Goal: Task Accomplishment & Management: Manage account settings

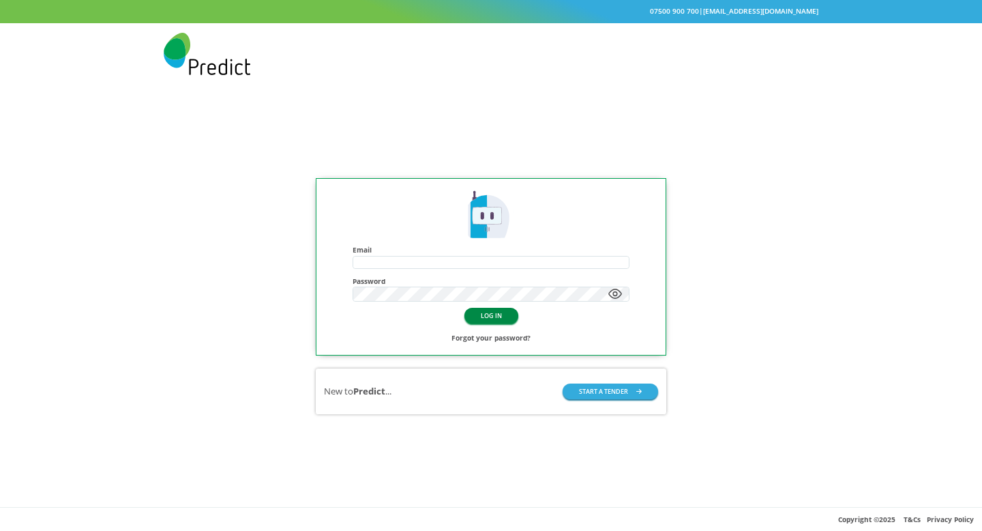
type input "**********"
click at [488, 323] on button "LOG IN" at bounding box center [492, 316] width 54 height 16
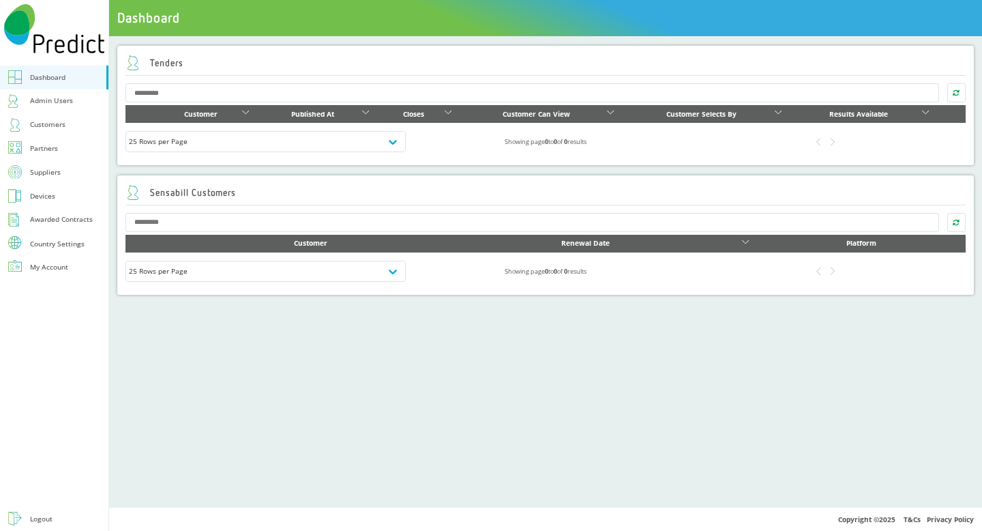
click at [57, 241] on div "Country Settings" at bounding box center [57, 243] width 55 height 7
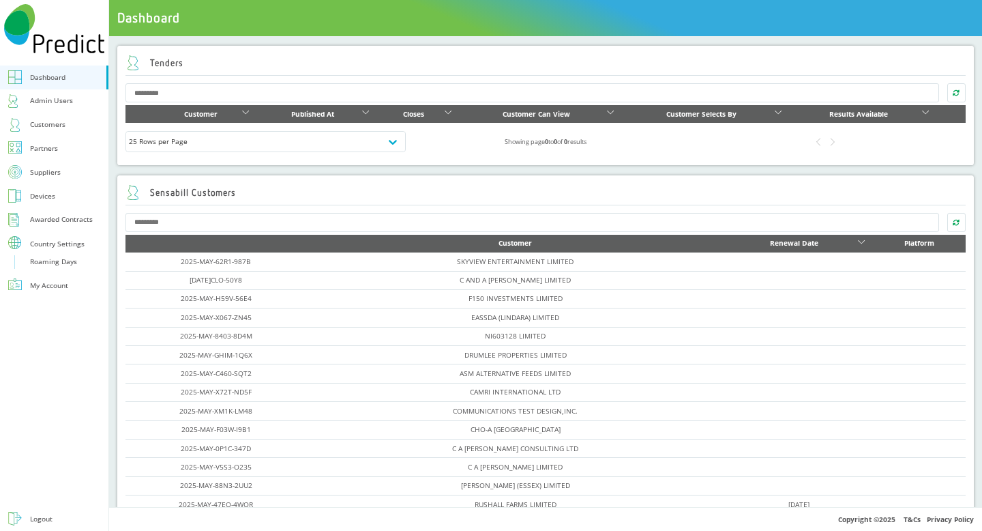
click at [49, 242] on div "Country Settings" at bounding box center [57, 243] width 55 height 7
click at [53, 258] on link "My Account" at bounding box center [54, 267] width 108 height 24
click at [56, 265] on div "My Account" at bounding box center [49, 267] width 38 height 13
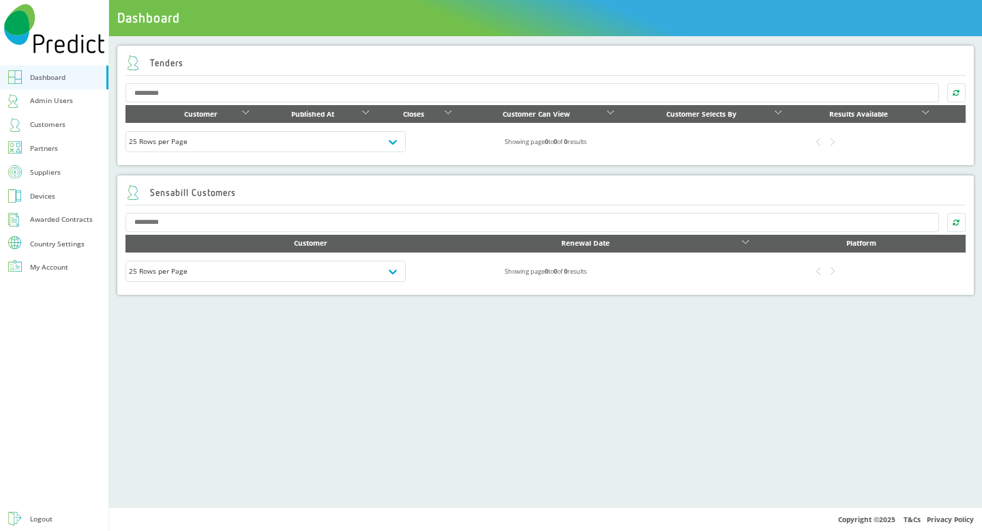
click at [36, 241] on div "Country Settings" at bounding box center [57, 243] width 55 height 7
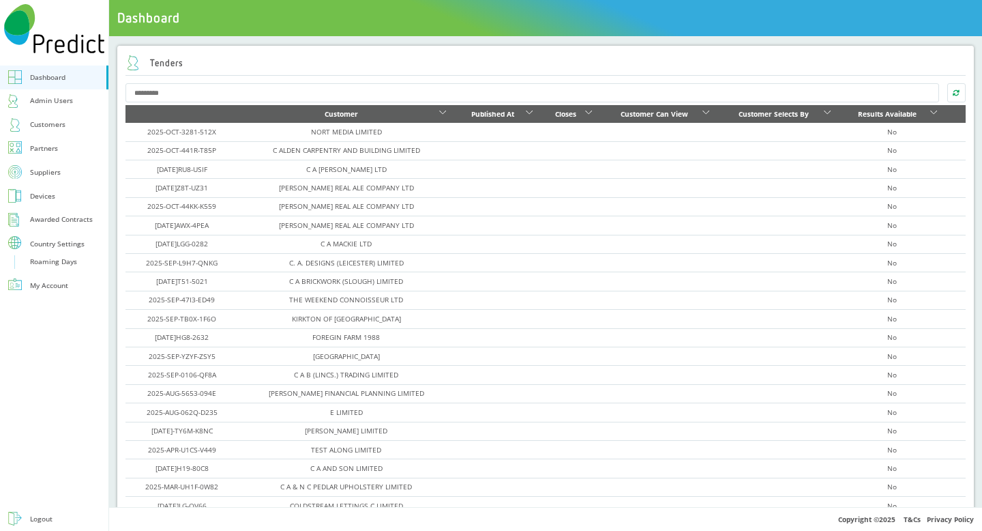
click at [38, 263] on div "Roaming Days" at bounding box center [53, 261] width 47 height 13
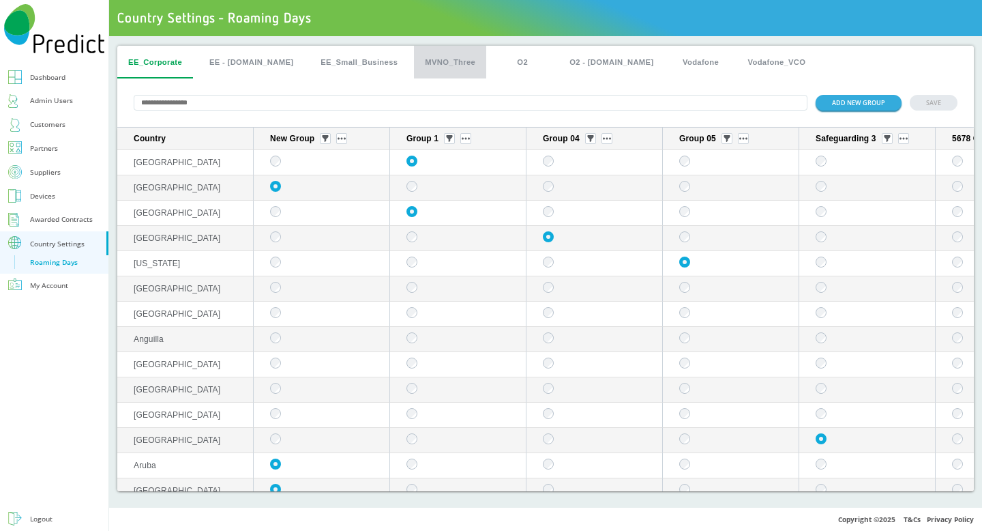
click at [422, 65] on button "MVNO_Three" at bounding box center [450, 62] width 72 height 33
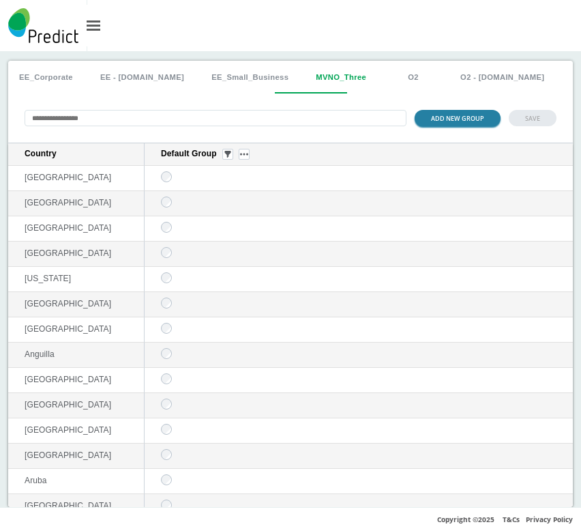
click at [448, 123] on button "ADD NEW GROUP" at bounding box center [458, 118] width 86 height 16
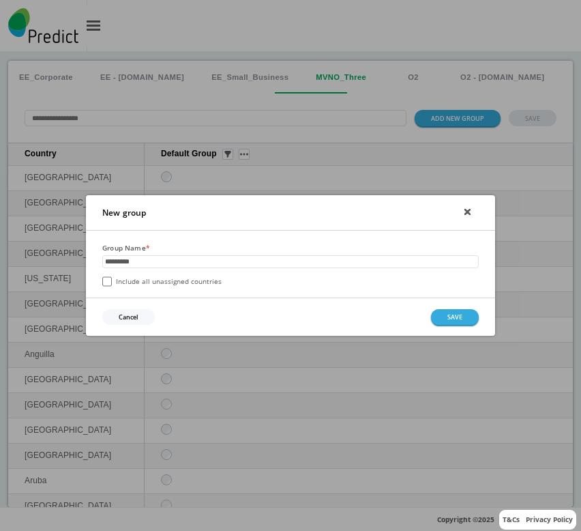
type input "*********"
click at [130, 283] on label "Include all unassigned countries" at bounding box center [161, 281] width 119 height 10
click at [450, 316] on button "SAVE" at bounding box center [455, 317] width 48 height 16
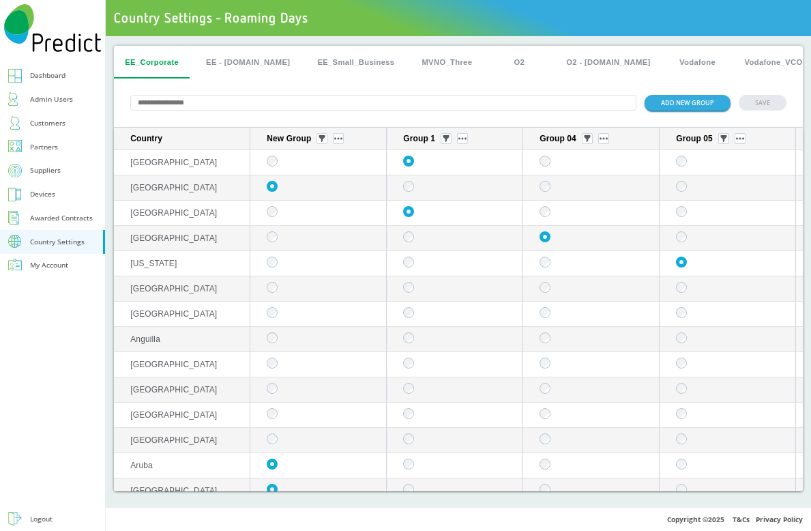
click at [490, 57] on button "O2" at bounding box center [518, 62] width 61 height 33
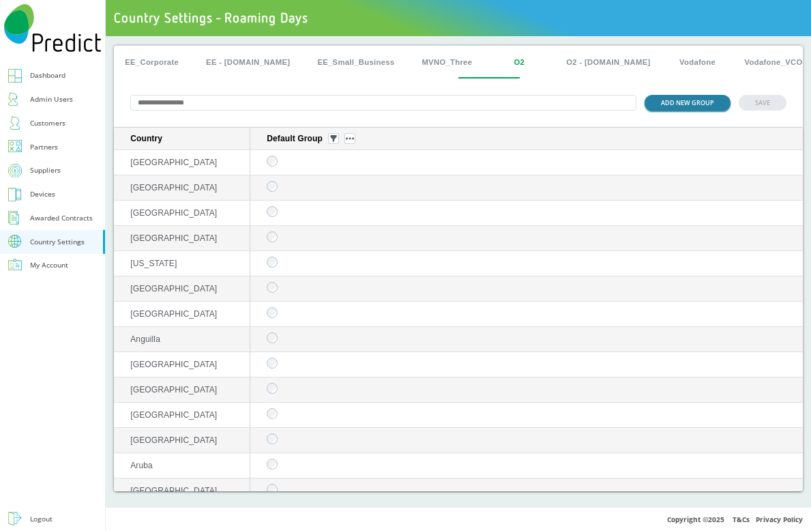
click at [661, 105] on button "ADD NEW GROUP" at bounding box center [688, 103] width 86 height 16
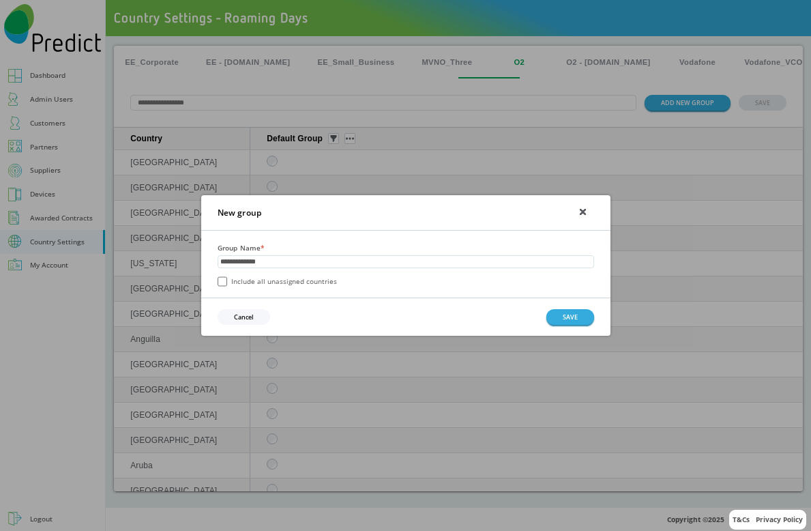
type input "**********"
click at [300, 283] on label "Include all unassigned countries" at bounding box center [277, 281] width 119 height 10
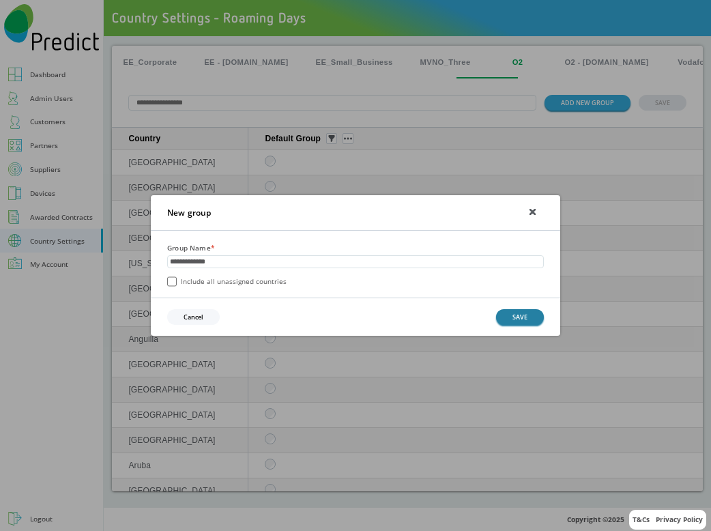
click at [516, 321] on button "SAVE" at bounding box center [520, 317] width 48 height 16
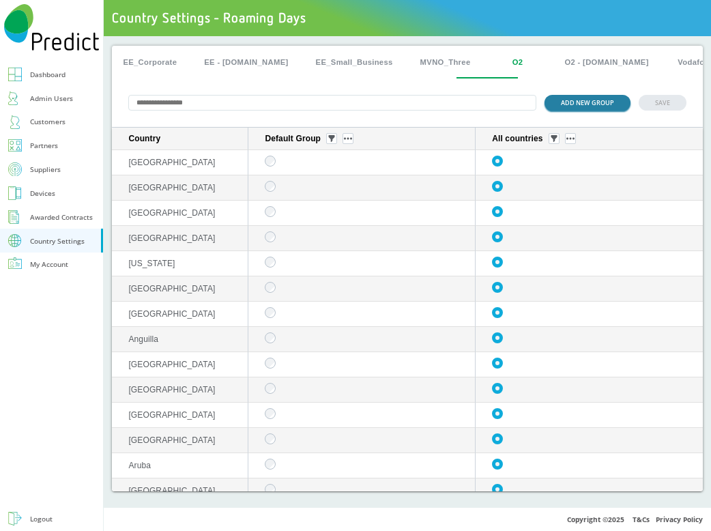
click at [601, 102] on button "ADD NEW GROUP" at bounding box center [587, 103] width 86 height 16
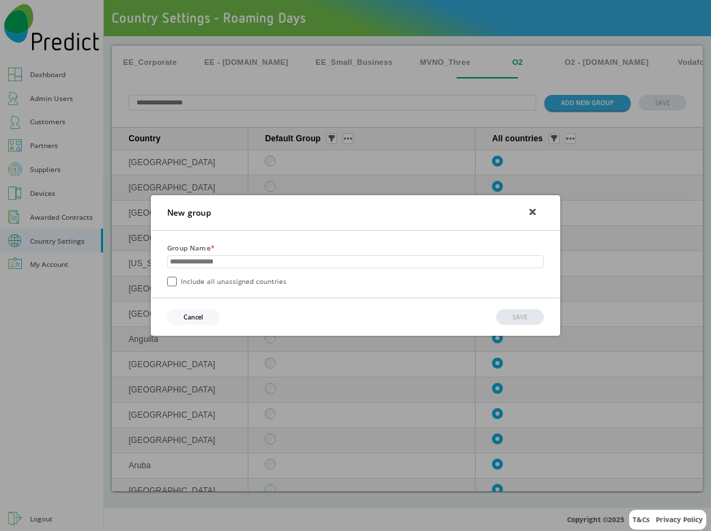
click at [532, 210] on icon at bounding box center [532, 211] width 5 height 5
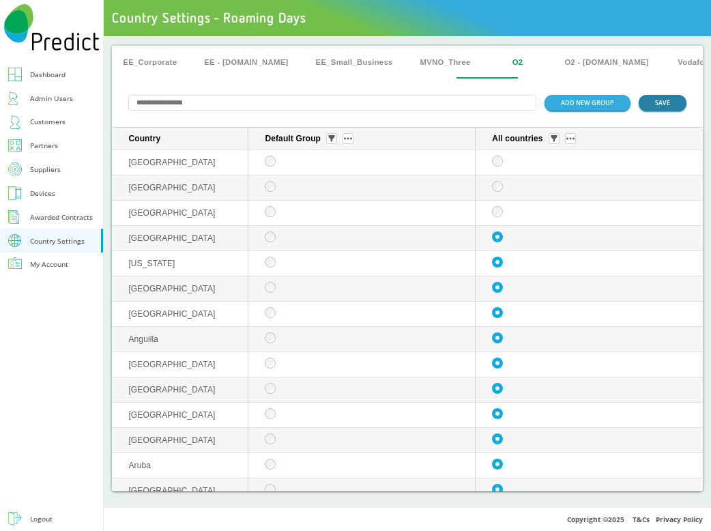
click at [649, 104] on button "SAVE" at bounding box center [662, 103] width 48 height 16
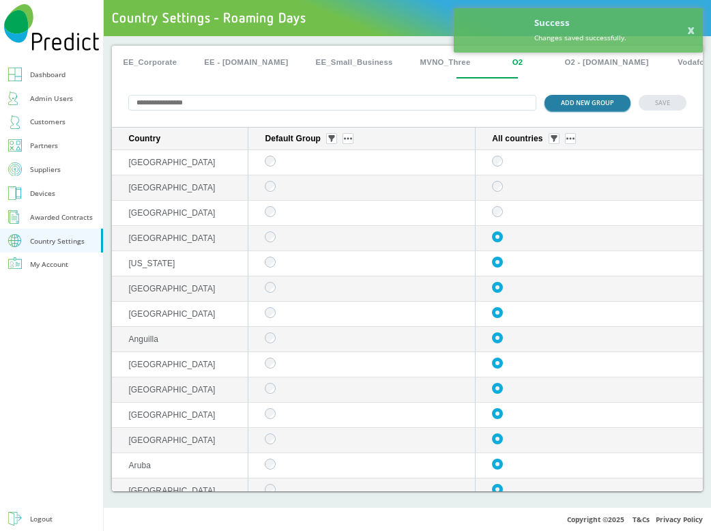
click at [585, 106] on button "ADD NEW GROUP" at bounding box center [587, 103] width 86 height 16
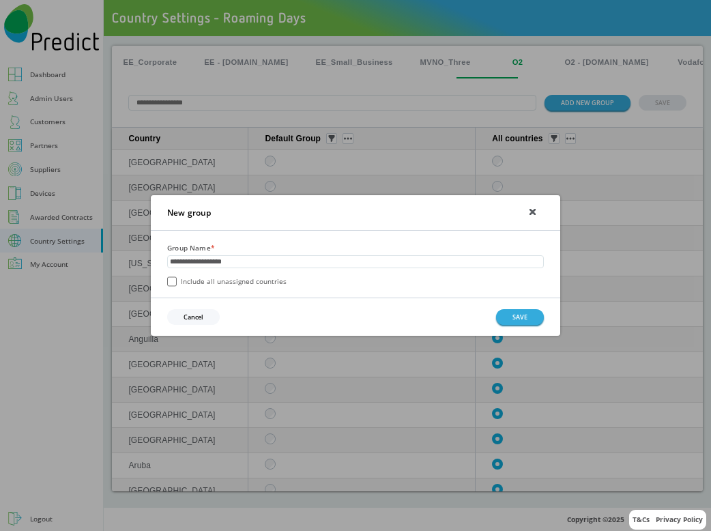
type input "**********"
click at [237, 283] on label "Include all unassigned countries" at bounding box center [226, 281] width 119 height 10
click at [530, 321] on button "SAVE" at bounding box center [520, 317] width 48 height 16
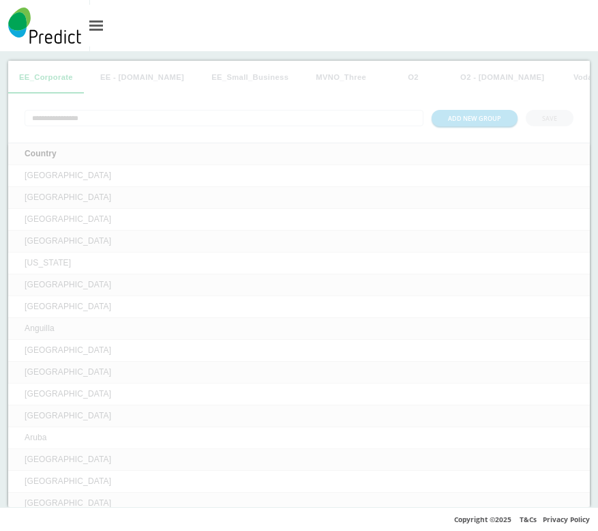
click at [387, 74] on button "O2" at bounding box center [413, 77] width 61 height 33
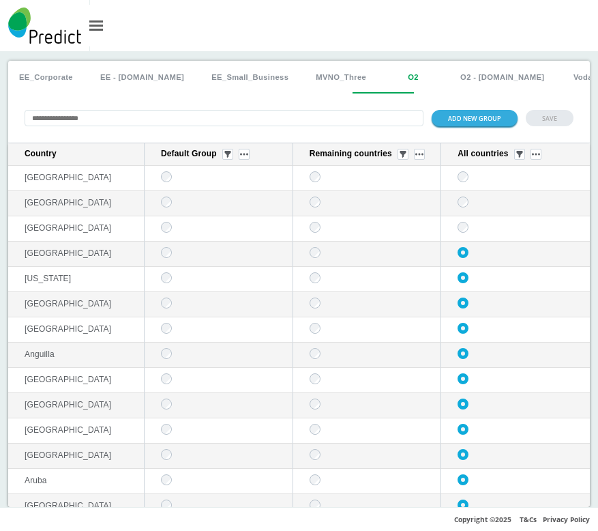
scroll to position [11, 0]
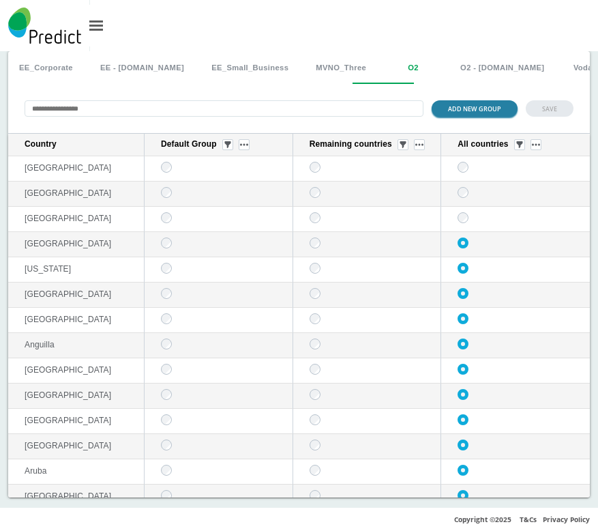
click at [465, 100] on button "ADD NEW GROUP" at bounding box center [475, 108] width 86 height 16
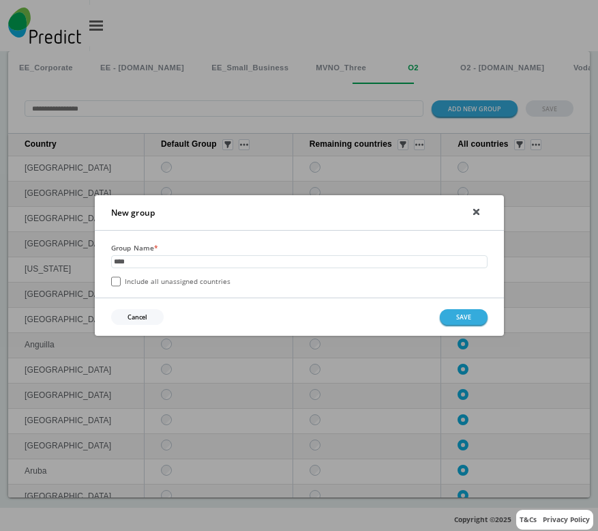
type input "****"
click at [157, 283] on label "Include all unassigned countries" at bounding box center [170, 281] width 119 height 10
click at [465, 317] on button "SAVE" at bounding box center [464, 317] width 48 height 16
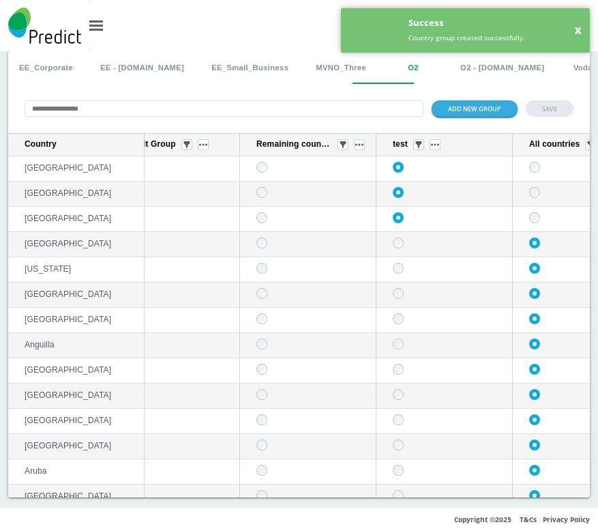
scroll to position [0, 0]
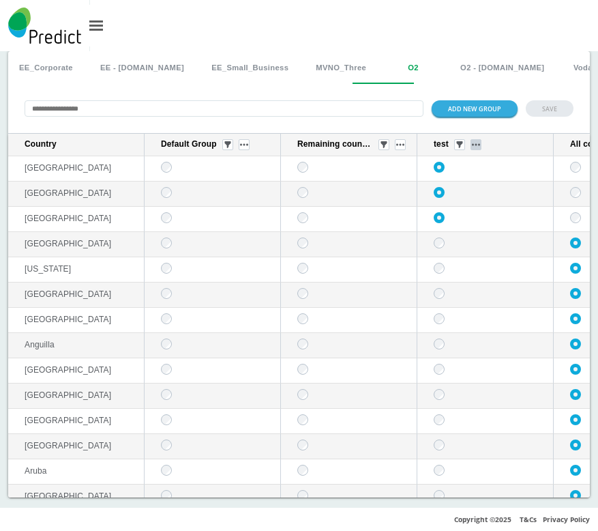
click at [478, 148] on button "sticky table" at bounding box center [476, 144] width 11 height 11
click at [470, 175] on div "Edit group Delete group" at bounding box center [476, 173] width 65 height 46
click at [469, 176] on button "Delete group" at bounding box center [476, 183] width 53 height 14
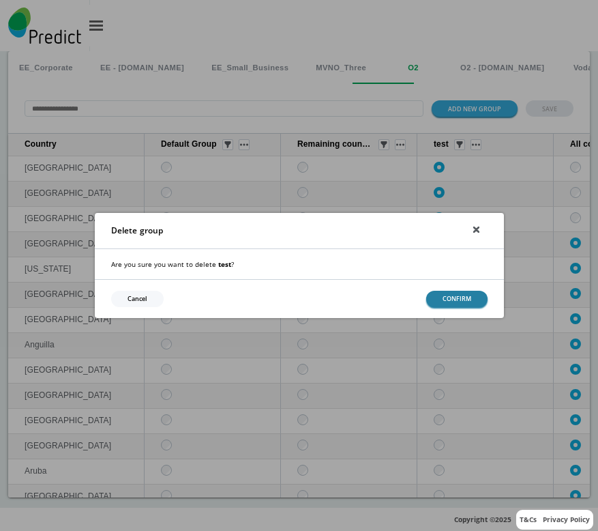
click at [459, 297] on button "CONFIRM" at bounding box center [456, 299] width 61 height 16
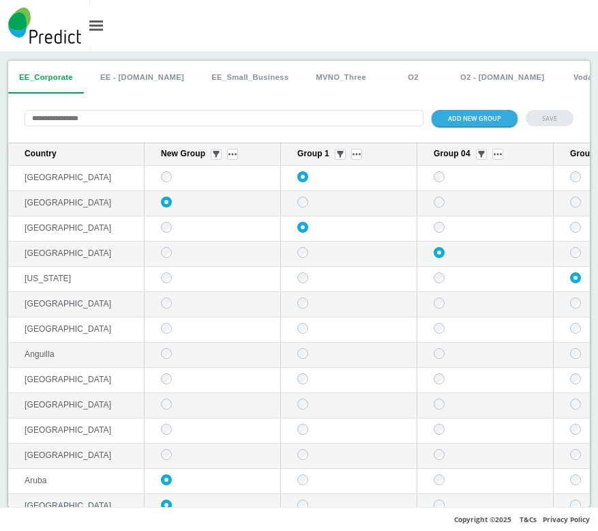
click at [383, 80] on button "O2" at bounding box center [413, 77] width 61 height 33
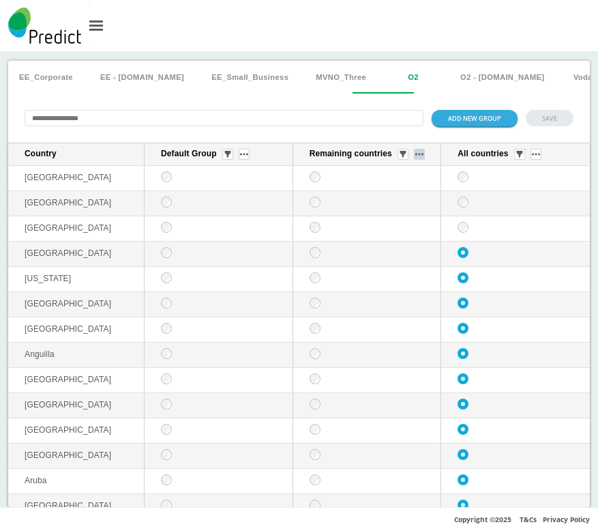
click at [415, 156] on img "sticky table" at bounding box center [419, 154] width 8 height 3
click at [405, 196] on button "Delete group" at bounding box center [411, 194] width 53 height 14
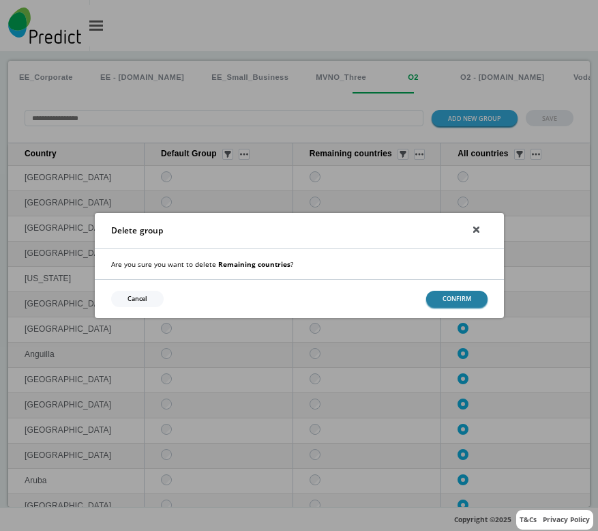
click at [441, 294] on button "CONFIRM" at bounding box center [456, 299] width 61 height 16
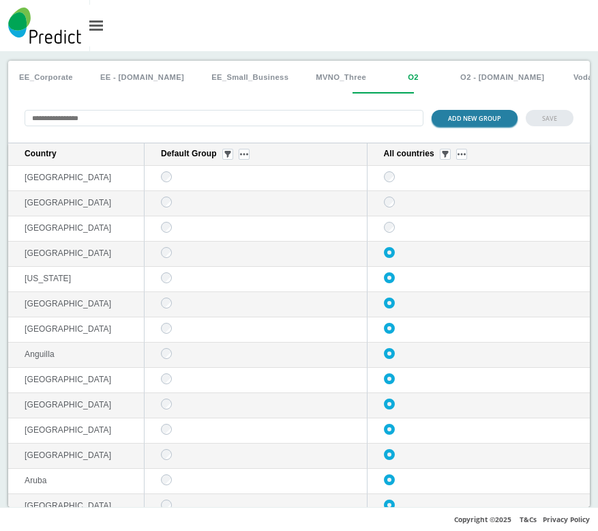
click at [463, 123] on button "ADD NEW GROUP" at bounding box center [475, 118] width 86 height 16
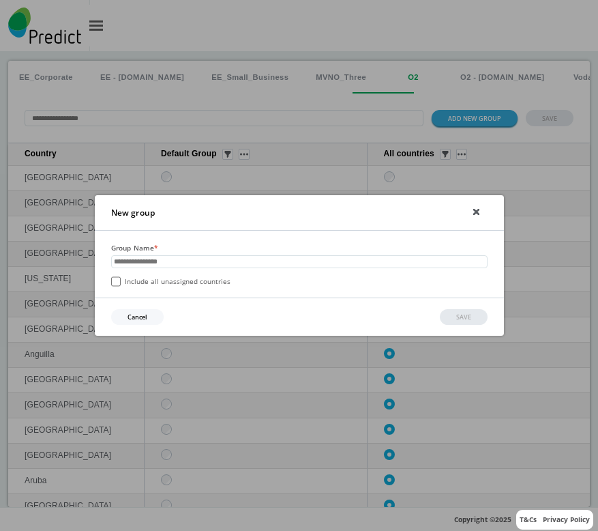
click at [128, 284] on label "Include all unassigned countries" at bounding box center [170, 281] width 119 height 10
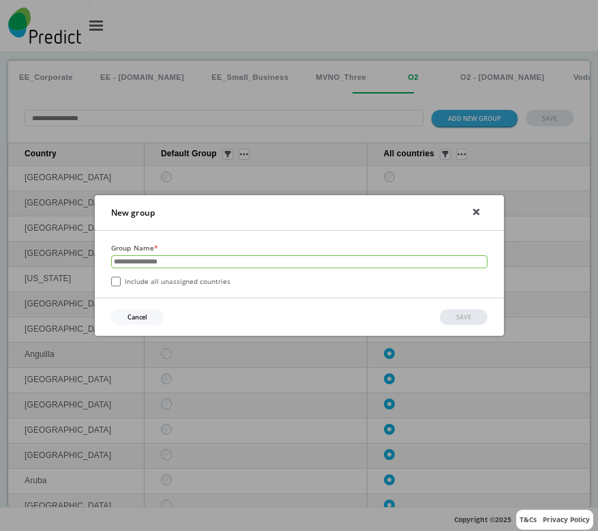
click at [148, 260] on input "text" at bounding box center [299, 261] width 377 height 13
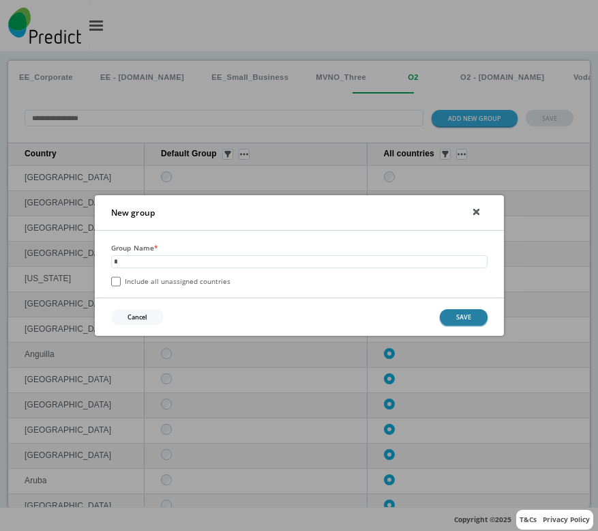
type input "*"
click at [470, 322] on button "SAVE" at bounding box center [464, 317] width 48 height 16
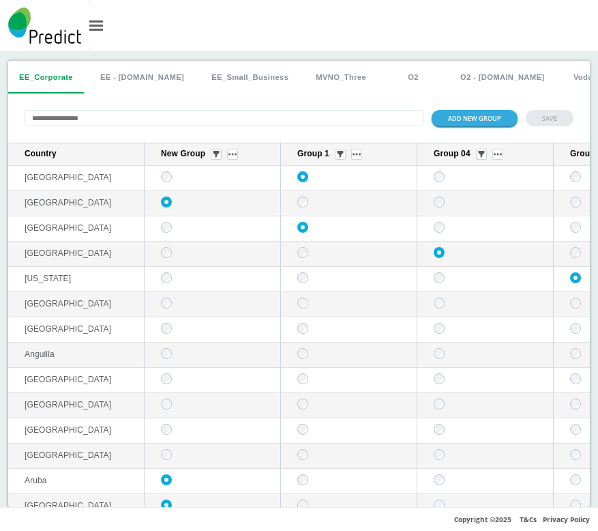
click at [383, 80] on button "O2" at bounding box center [413, 77] width 61 height 33
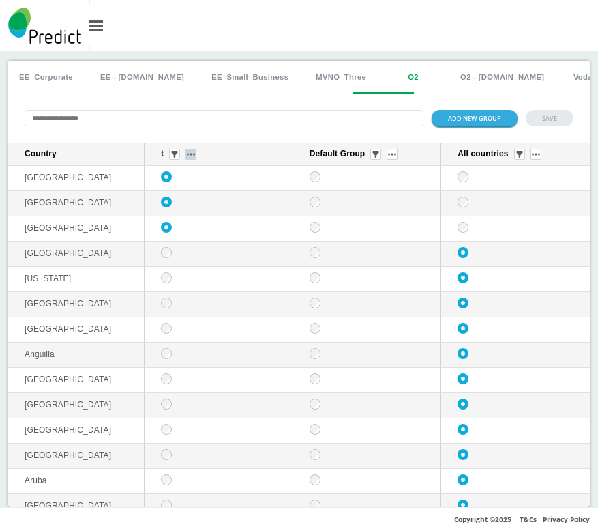
click at [194, 156] on img "sticky table" at bounding box center [191, 154] width 8 height 3
click at [183, 195] on button "Delete group" at bounding box center [191, 194] width 53 height 14
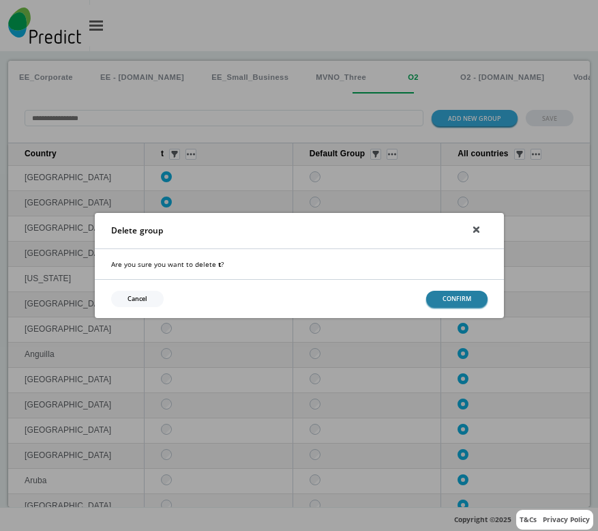
click at [438, 291] on button "CONFIRM" at bounding box center [456, 299] width 61 height 16
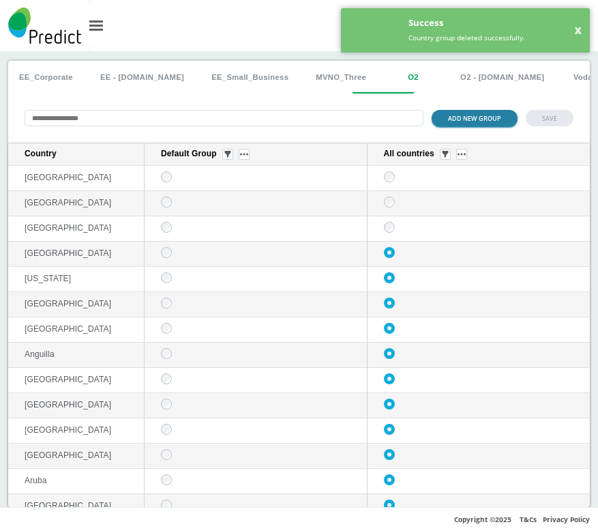
click at [473, 119] on button "ADD NEW GROUP" at bounding box center [475, 118] width 86 height 16
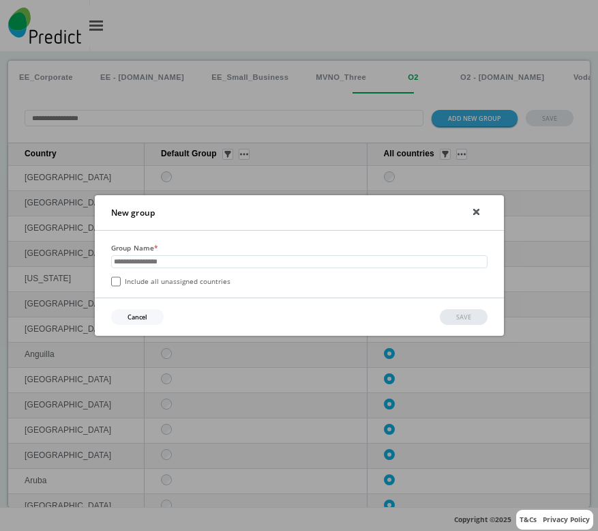
click at [471, 207] on div "New group" at bounding box center [299, 212] width 409 height 35
click at [475, 209] on icon at bounding box center [475, 211] width 5 height 5
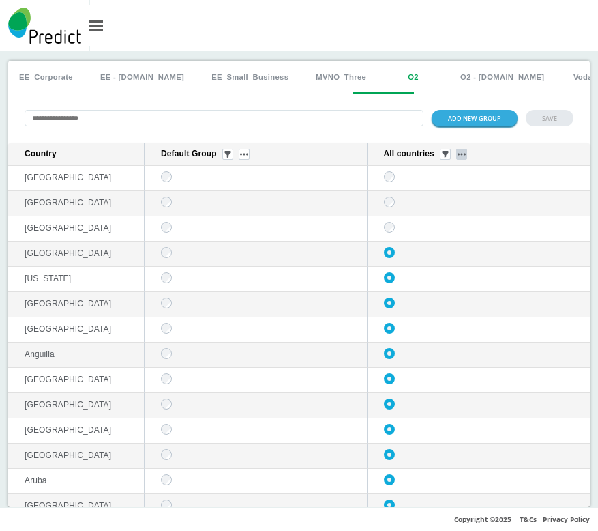
click at [456, 158] on button "sticky table" at bounding box center [461, 154] width 11 height 11
click at [439, 203] on div "Edit group Delete group" at bounding box center [452, 185] width 65 height 46
click at [437, 194] on button "Delete group" at bounding box center [452, 194] width 53 height 14
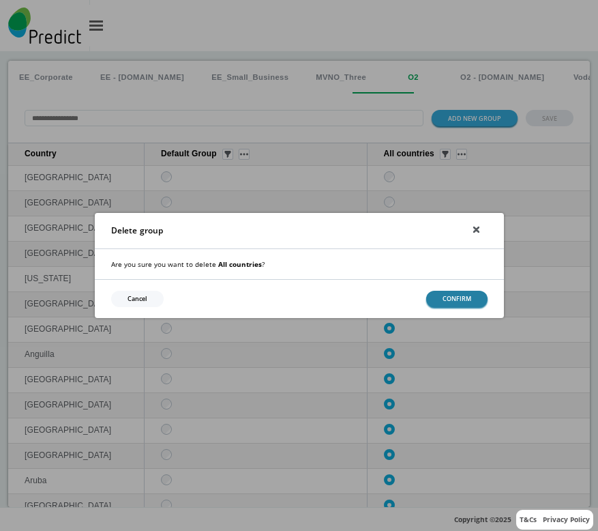
click at [450, 305] on button "CONFIRM" at bounding box center [456, 299] width 61 height 16
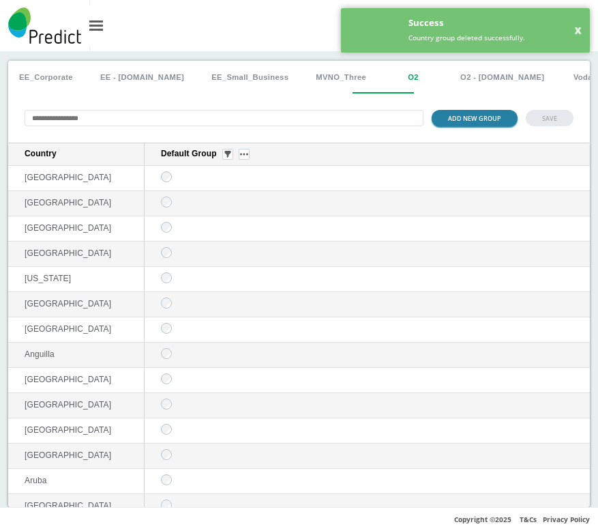
click at [467, 119] on button "ADD NEW GROUP" at bounding box center [475, 118] width 86 height 16
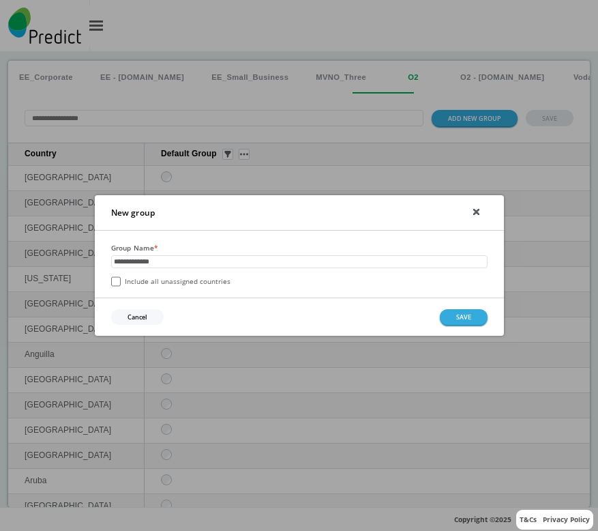
type input "**********"
click at [158, 282] on label "Include all unassigned countries" at bounding box center [170, 281] width 119 height 10
click at [452, 323] on button "SAVE" at bounding box center [464, 317] width 48 height 16
click at [469, 320] on button "SAVE" at bounding box center [464, 317] width 48 height 16
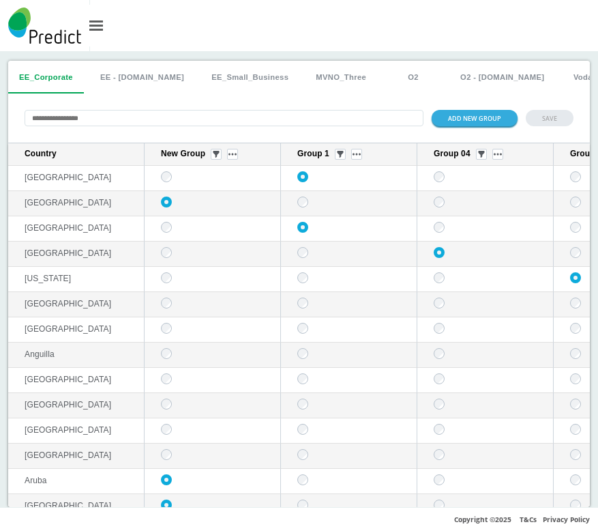
click at [390, 87] on button "O2" at bounding box center [413, 77] width 61 height 33
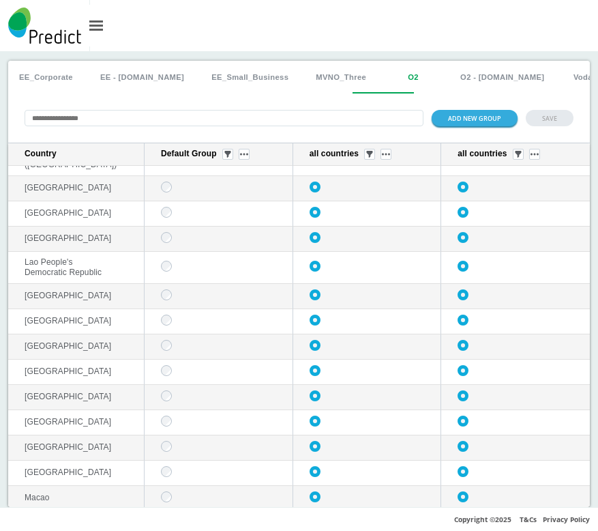
scroll to position [3160, 0]
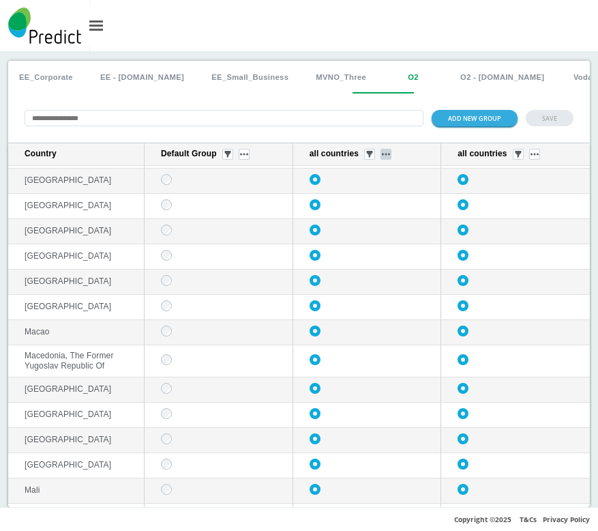
click at [381, 153] on button "sticky table" at bounding box center [386, 154] width 11 height 11
click at [375, 192] on button "Delete group" at bounding box center [379, 194] width 53 height 14
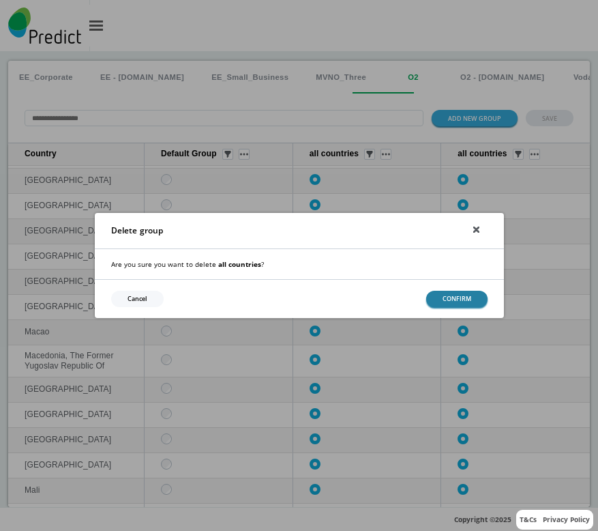
click at [454, 305] on button "CONFIRM" at bounding box center [456, 299] width 61 height 16
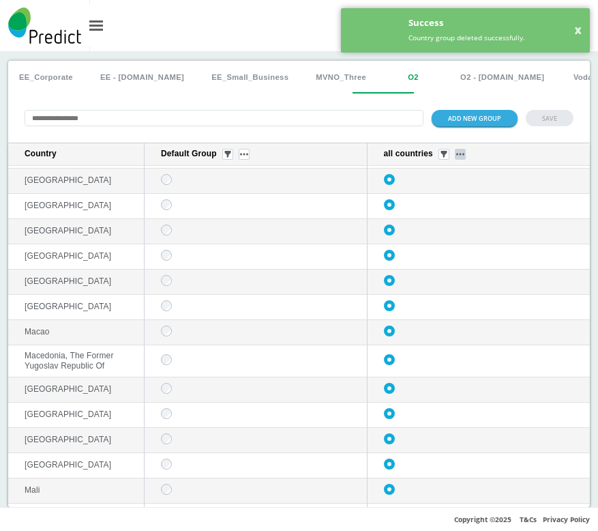
click at [455, 158] on button "sticky table" at bounding box center [460, 154] width 11 height 11
click at [447, 200] on button "Delete group" at bounding box center [450, 194] width 53 height 14
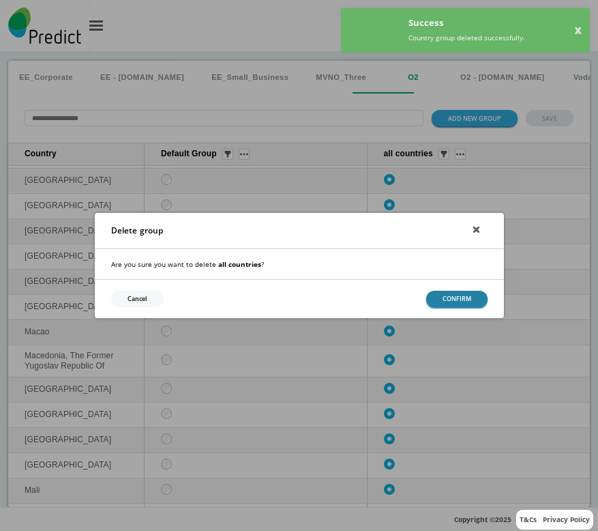
click at [447, 304] on button "CONFIRM" at bounding box center [456, 299] width 61 height 16
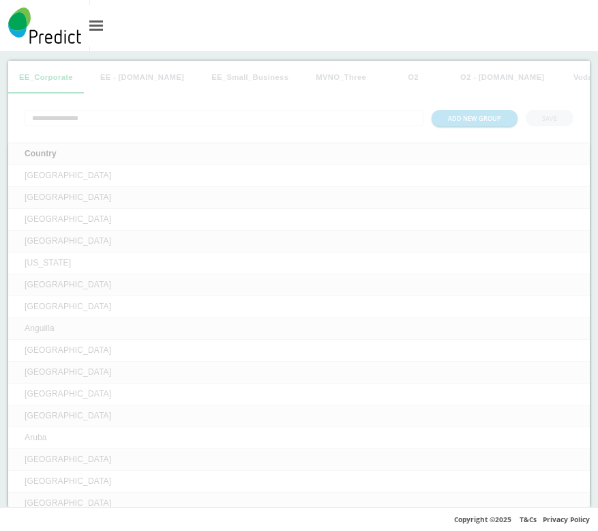
click at [385, 77] on button "O2" at bounding box center [413, 77] width 61 height 33
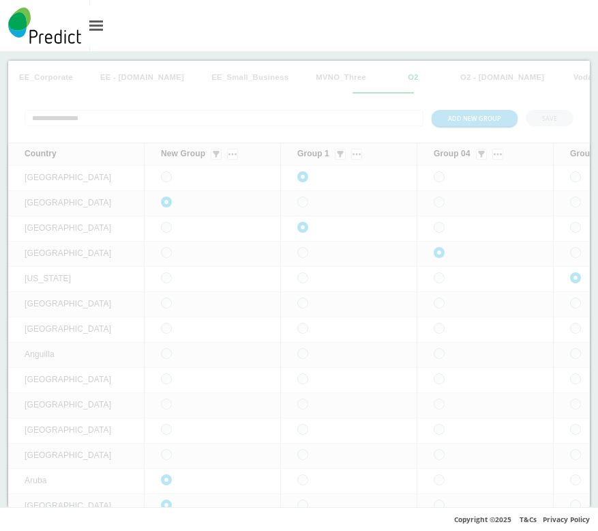
click at [383, 78] on button "O2" at bounding box center [413, 77] width 61 height 33
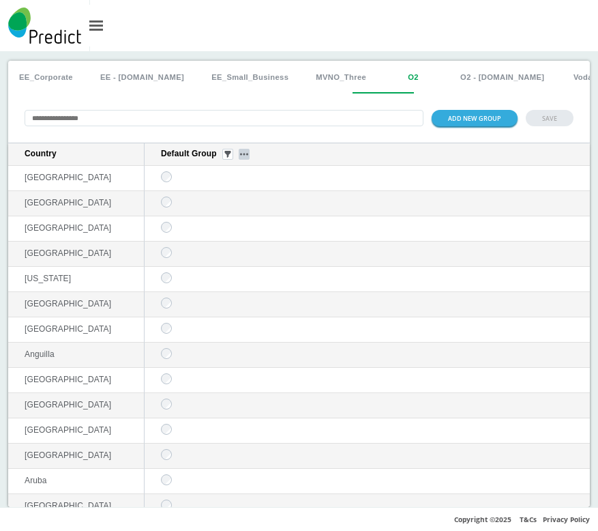
click at [246, 156] on img "sticky table" at bounding box center [244, 154] width 8 height 3
click at [466, 108] on div "ADD NEW GROUP SAVE" at bounding box center [299, 117] width 582 height 49
click at [459, 120] on button "ADD NEW GROUP" at bounding box center [475, 118] width 86 height 16
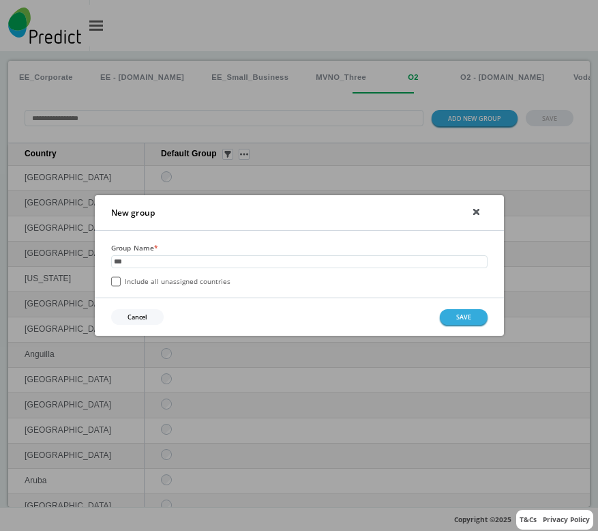
type input "***"
click at [181, 285] on label "Include all unassigned countries" at bounding box center [170, 281] width 119 height 10
click at [468, 320] on button "SAVE" at bounding box center [464, 317] width 48 height 16
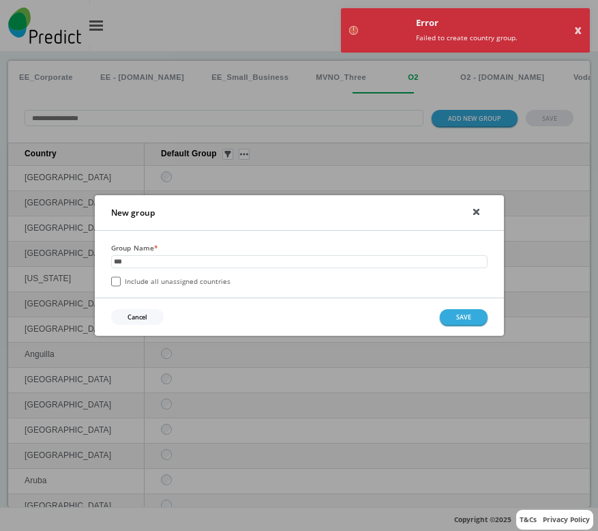
click at [377, 126] on div "New group Group Name * *** Include all unassigned countries Cancel SAVE" at bounding box center [299, 265] width 598 height 531
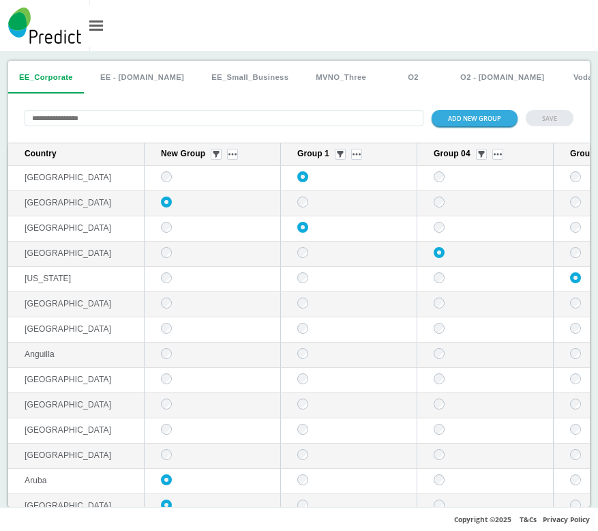
click at [385, 76] on button "O2" at bounding box center [413, 77] width 61 height 33
click at [383, 76] on button "O2" at bounding box center [413, 77] width 61 height 33
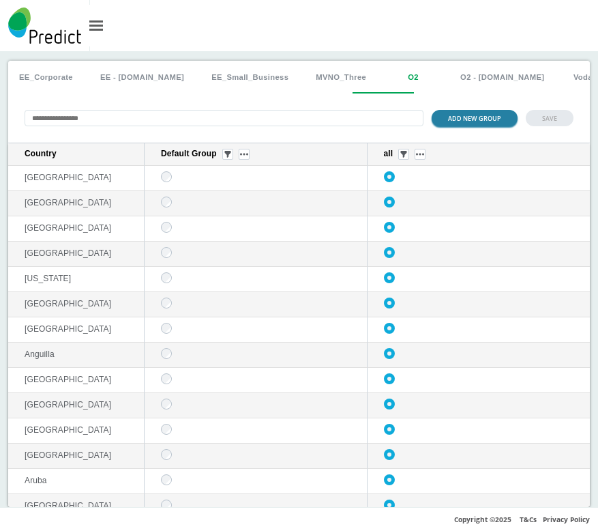
click at [482, 123] on button "ADD NEW GROUP" at bounding box center [475, 118] width 86 height 16
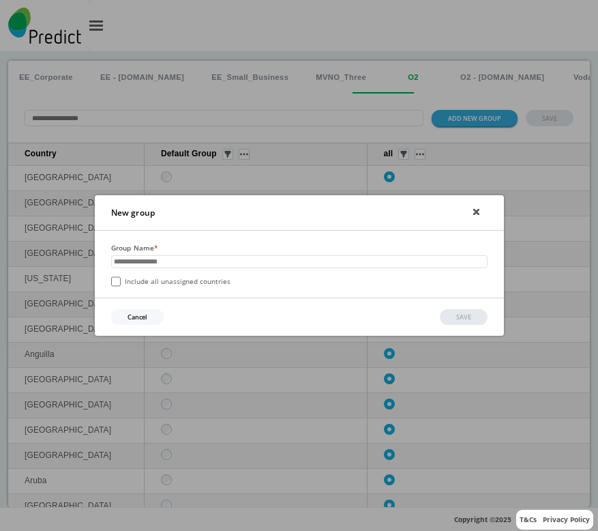
click at [182, 286] on label "Include all unassigned countries" at bounding box center [170, 281] width 119 height 10
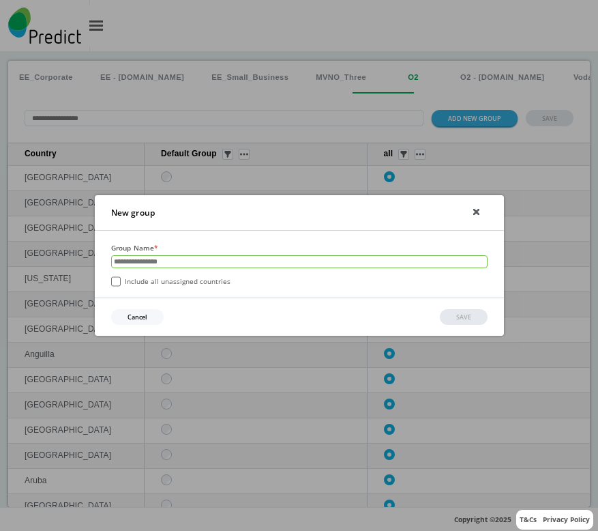
click at [193, 267] on input "text" at bounding box center [299, 261] width 377 height 13
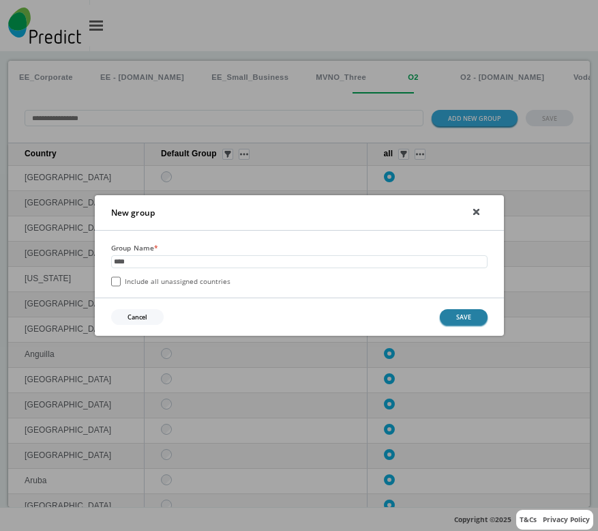
type input "****"
click at [458, 314] on button "SAVE" at bounding box center [464, 317] width 48 height 16
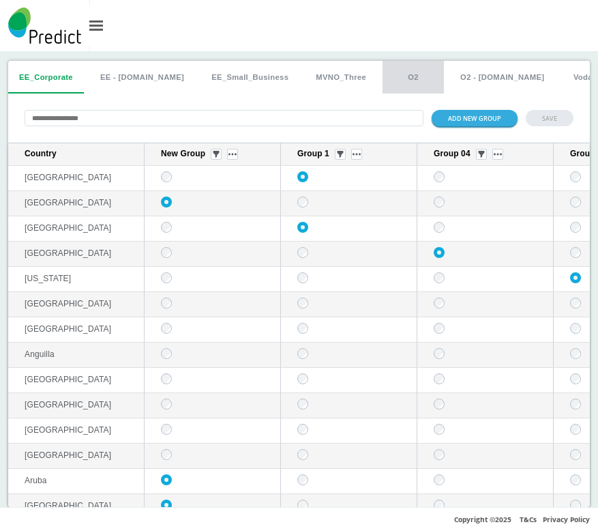
click at [383, 70] on button "O2" at bounding box center [413, 77] width 61 height 33
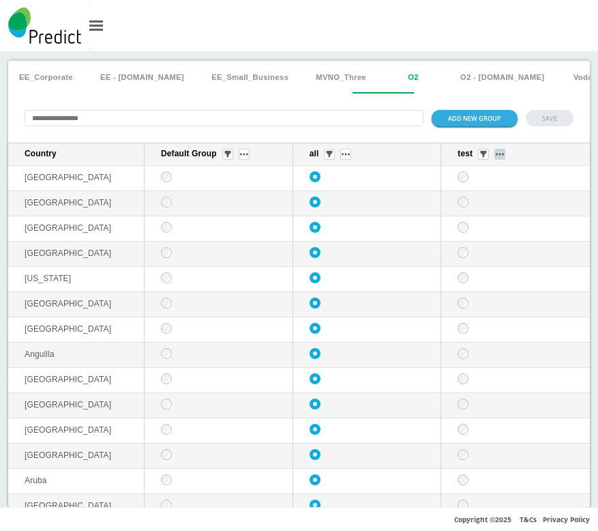
click at [495, 153] on button "sticky table" at bounding box center [500, 154] width 11 height 11
click at [486, 197] on button "Delete group" at bounding box center [486, 194] width 53 height 14
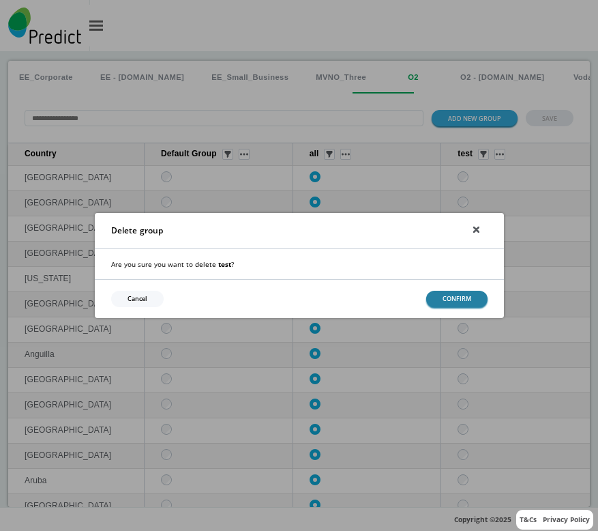
click at [441, 295] on button "CONFIRM" at bounding box center [456, 299] width 61 height 16
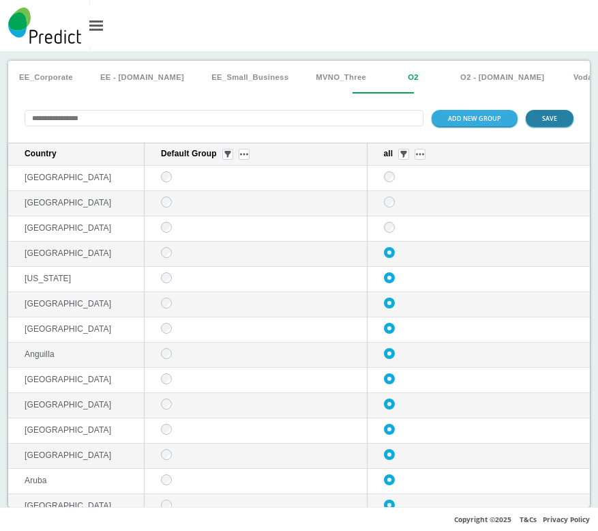
click at [554, 124] on button "SAVE" at bounding box center [550, 118] width 48 height 16
click at [532, 127] on div "ADD NEW GROUP SAVE" at bounding box center [299, 117] width 582 height 49
click at [533, 119] on button "SAVE" at bounding box center [550, 118] width 48 height 16
click at [470, 119] on button "ADD NEW GROUP" at bounding box center [475, 118] width 86 height 16
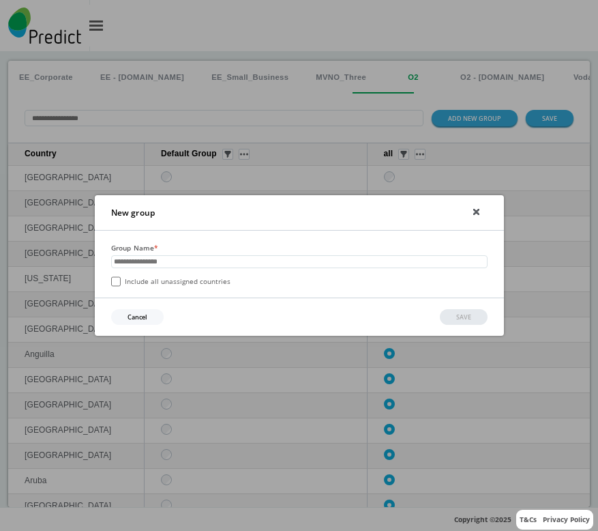
click at [473, 210] on icon at bounding box center [476, 212] width 6 height 6
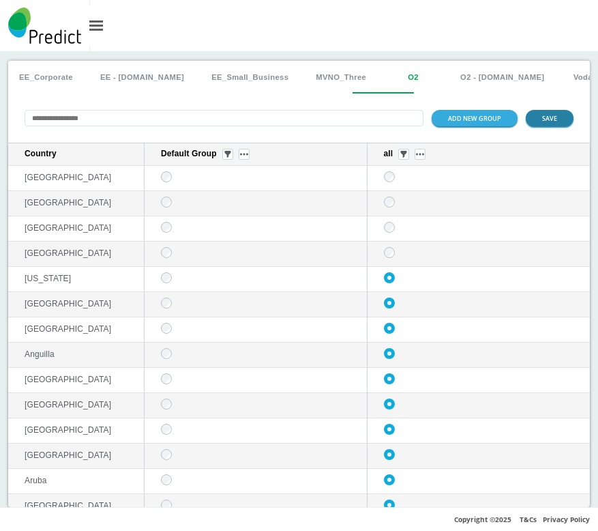
click at [533, 124] on button "SAVE" at bounding box center [550, 118] width 48 height 16
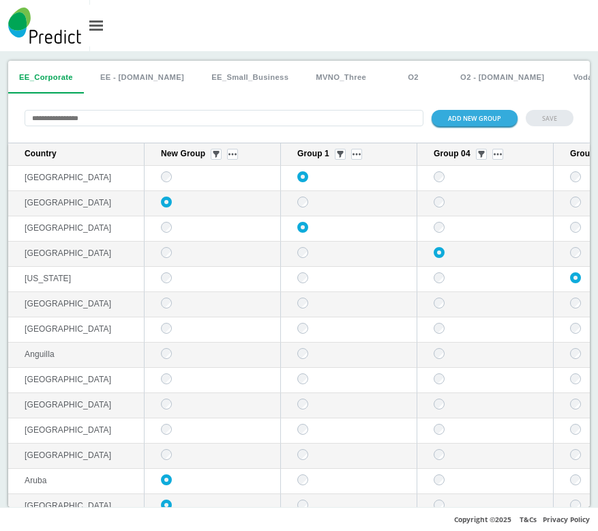
click at [383, 79] on button "O2" at bounding box center [413, 77] width 61 height 33
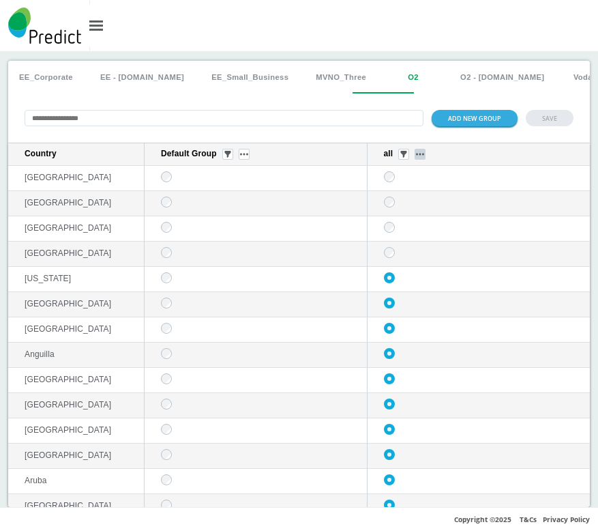
click at [415, 158] on button "sticky table" at bounding box center [420, 154] width 11 height 11
click at [394, 188] on button "Delete group" at bounding box center [410, 194] width 53 height 14
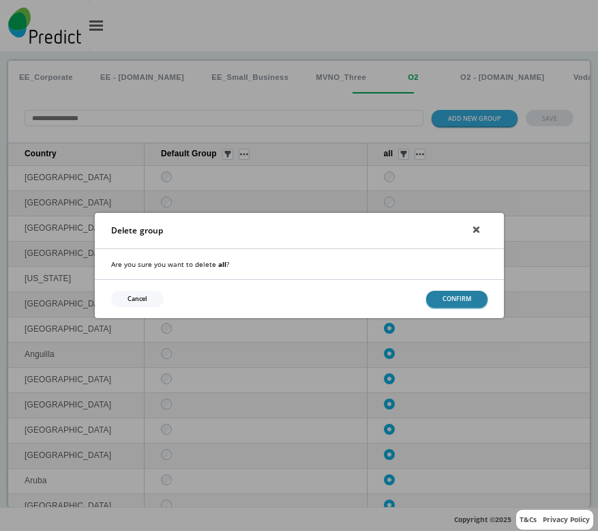
click at [455, 293] on button "CONFIRM" at bounding box center [456, 299] width 61 height 16
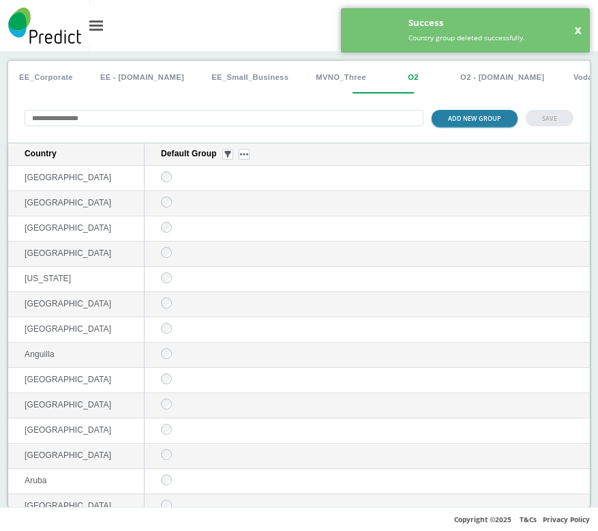
click at [464, 113] on button "ADD NEW GROUP" at bounding box center [475, 118] width 86 height 16
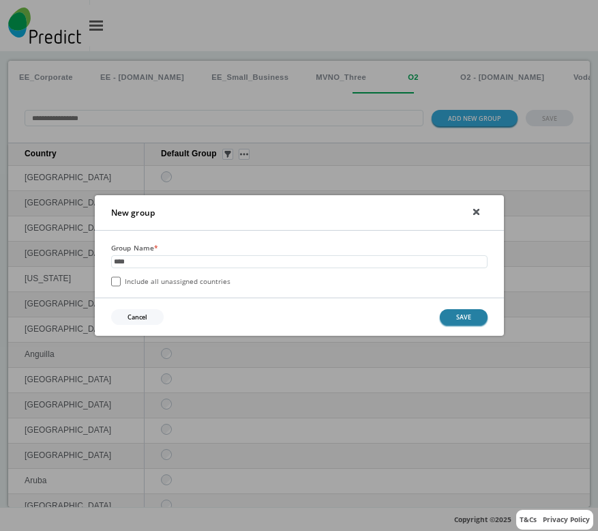
type input "****"
click at [454, 320] on button "SAVE" at bounding box center [464, 317] width 48 height 16
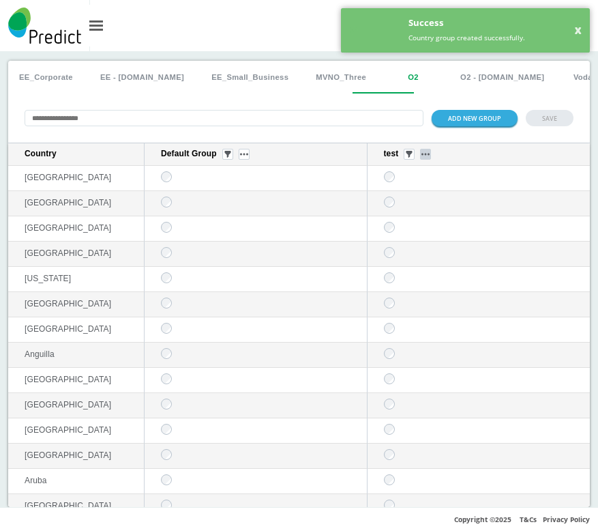
click at [420, 157] on button "sticky table" at bounding box center [425, 154] width 11 height 11
click at [411, 194] on button "Delete group" at bounding box center [416, 194] width 53 height 14
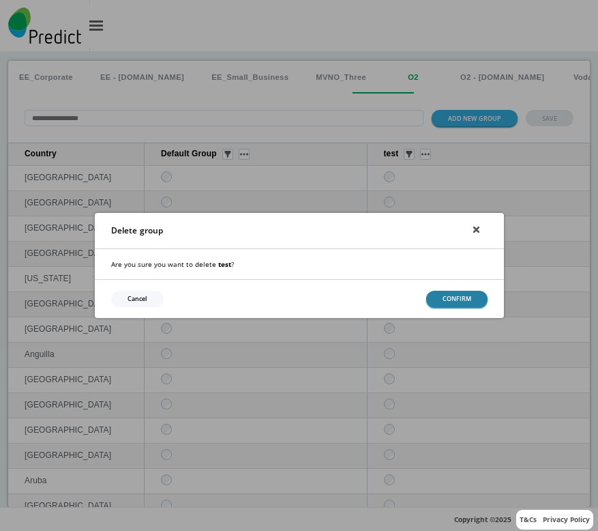
click at [443, 291] on button "CONFIRM" at bounding box center [456, 299] width 61 height 16
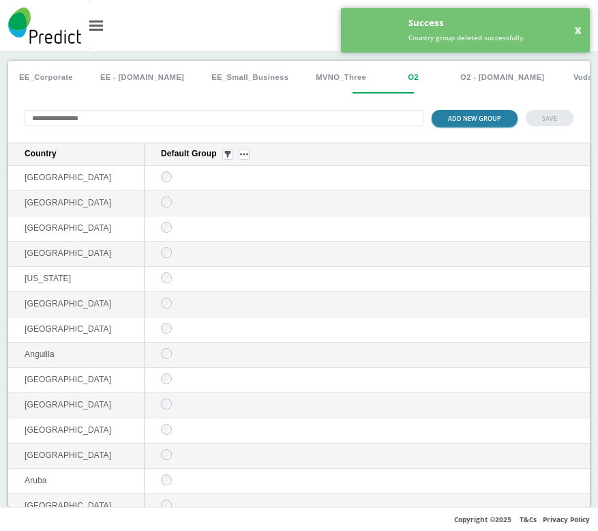
click at [473, 120] on button "ADD NEW GROUP" at bounding box center [475, 118] width 86 height 16
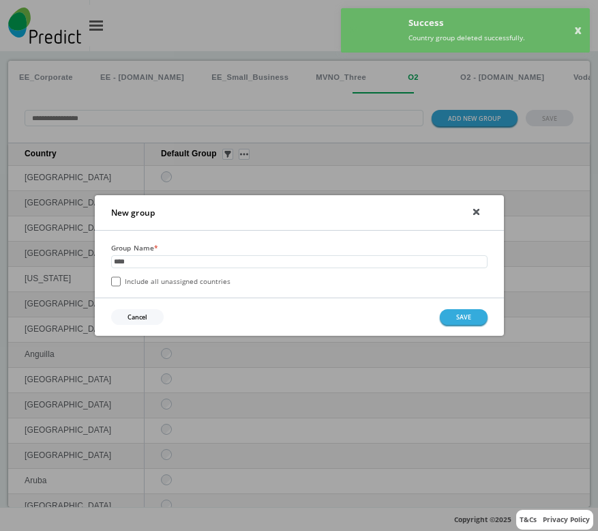
type input "****"
click at [162, 282] on label "Include all unassigned countries" at bounding box center [170, 281] width 119 height 10
click at [453, 321] on button "SAVE" at bounding box center [464, 317] width 48 height 16
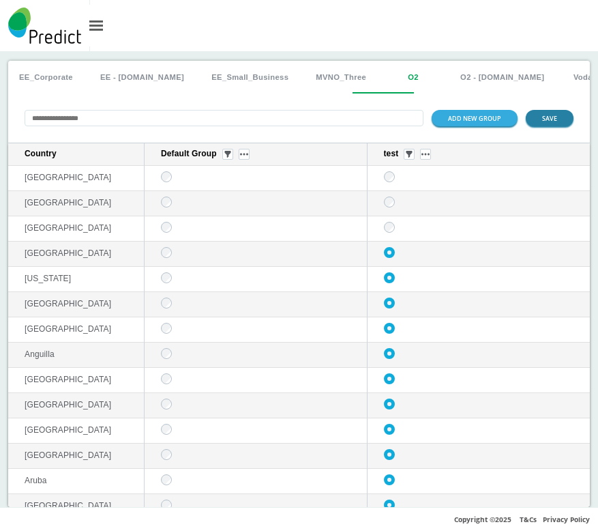
click at [550, 116] on button "SAVE" at bounding box center [550, 118] width 48 height 16
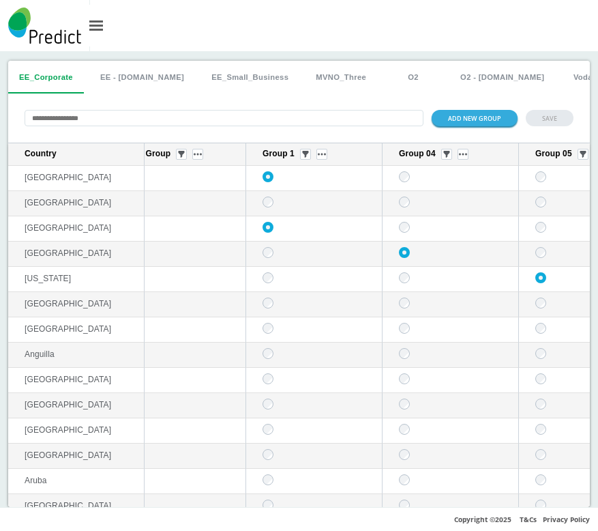
scroll to position [0, 39]
click at [383, 70] on button "O2" at bounding box center [413, 77] width 61 height 33
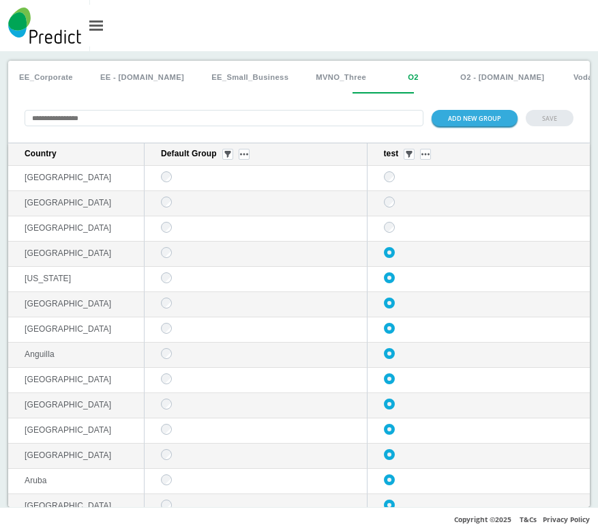
scroll to position [0, 0]
click at [422, 156] on img "sticky table" at bounding box center [426, 154] width 8 height 3
click at [404, 192] on button "Delete group" at bounding box center [416, 194] width 53 height 14
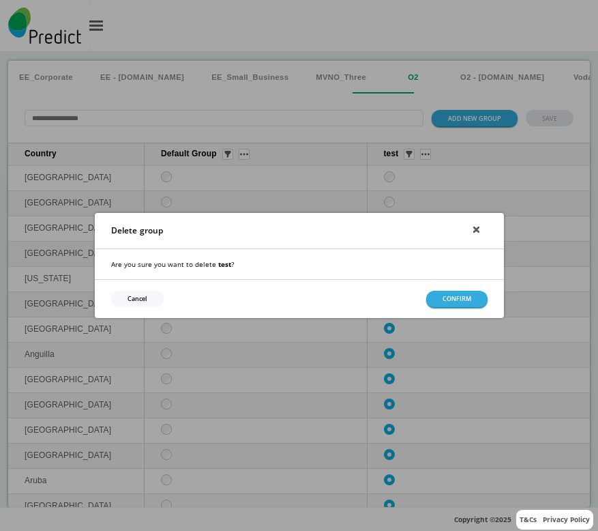
click at [453, 289] on div "Cancel CONFIRM" at bounding box center [299, 298] width 409 height 38
click at [450, 294] on button "CONFIRM" at bounding box center [456, 299] width 61 height 16
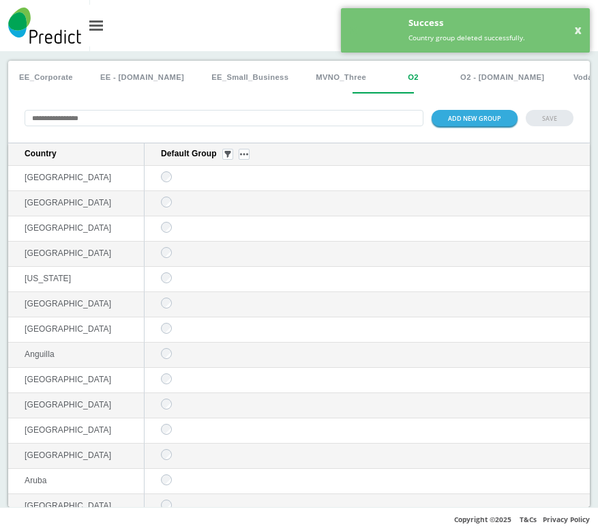
click at [445, 129] on div "ADD NEW GROUP SAVE" at bounding box center [299, 117] width 582 height 49
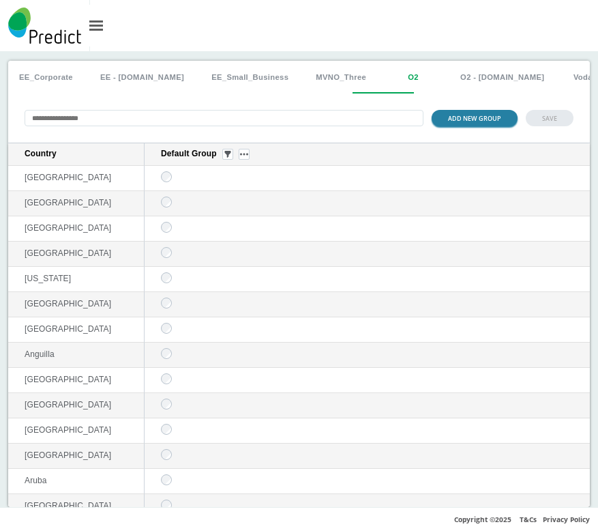
click at [465, 123] on button "ADD NEW GROUP" at bounding box center [475, 118] width 86 height 16
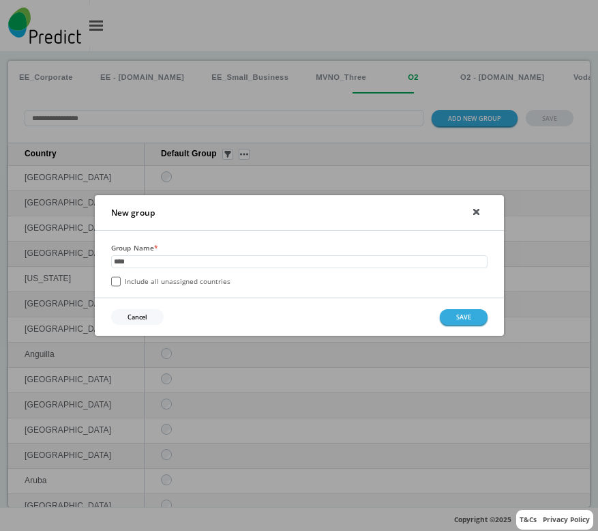
type input "****"
click at [131, 290] on div "Group Name * **** Include all unassigned countries" at bounding box center [299, 264] width 409 height 67
click at [129, 280] on label "Include all unassigned countries" at bounding box center [170, 281] width 119 height 10
click at [472, 321] on button "SAVE" at bounding box center [464, 317] width 48 height 16
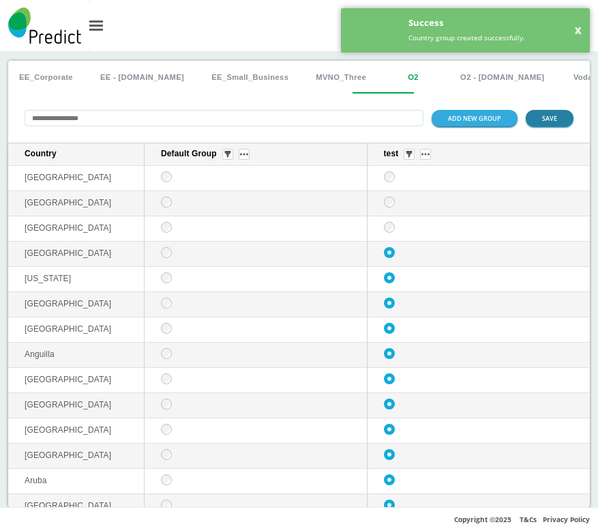
click at [540, 120] on button "SAVE" at bounding box center [550, 118] width 48 height 16
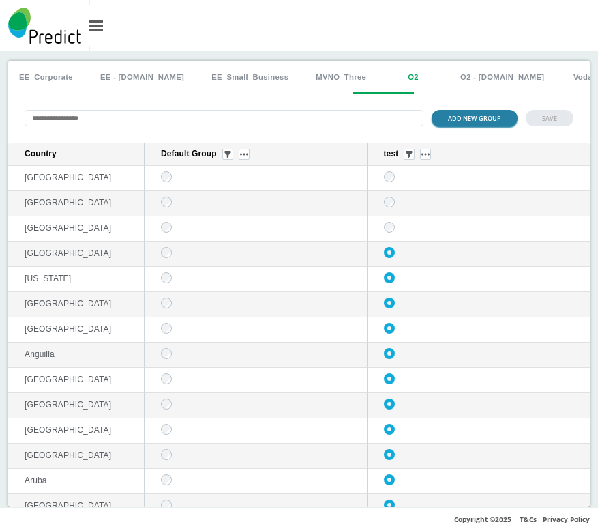
click at [490, 123] on button "ADD NEW GROUP" at bounding box center [475, 118] width 86 height 16
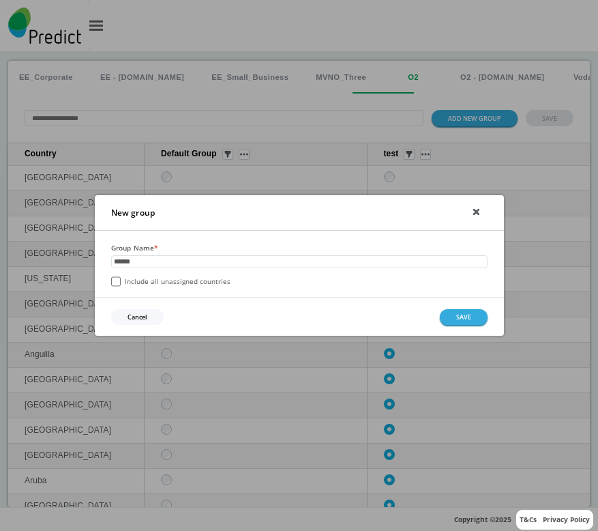
type input "******"
click at [182, 282] on label "Include all unassigned countries" at bounding box center [170, 281] width 119 height 10
click at [472, 319] on button "SAVE" at bounding box center [464, 317] width 48 height 16
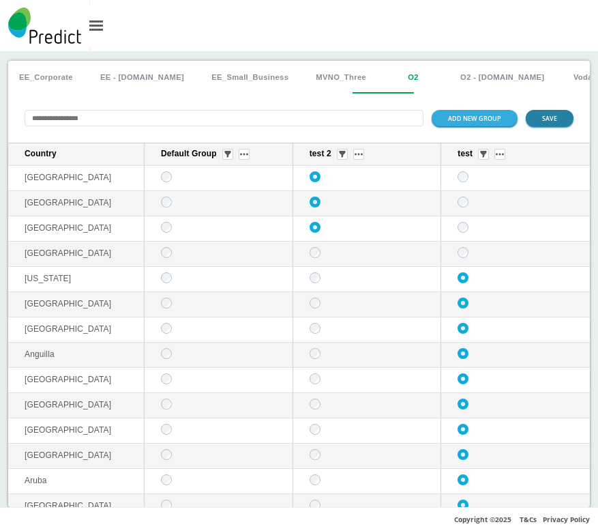
click at [535, 122] on button "SAVE" at bounding box center [550, 118] width 48 height 16
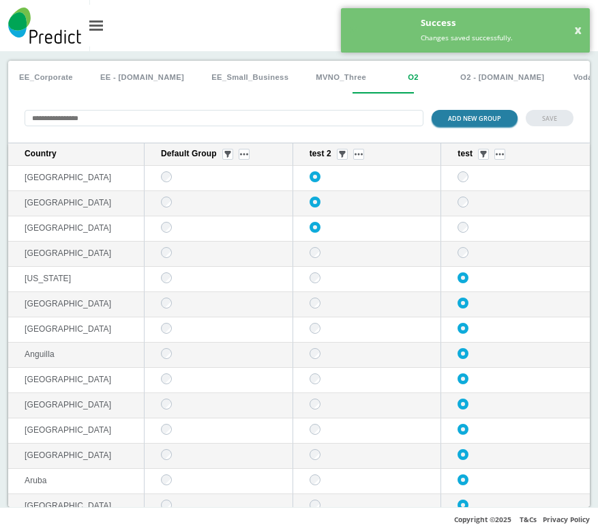
click at [463, 117] on button "ADD NEW GROUP" at bounding box center [475, 118] width 86 height 16
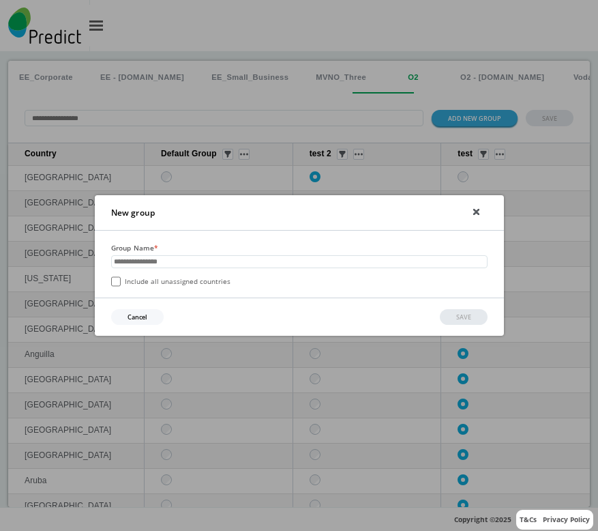
click at [181, 291] on div "Group Name * Include all unassigned countries" at bounding box center [299, 264] width 409 height 67
click at [179, 286] on label "Include all unassigned countries" at bounding box center [170, 281] width 119 height 10
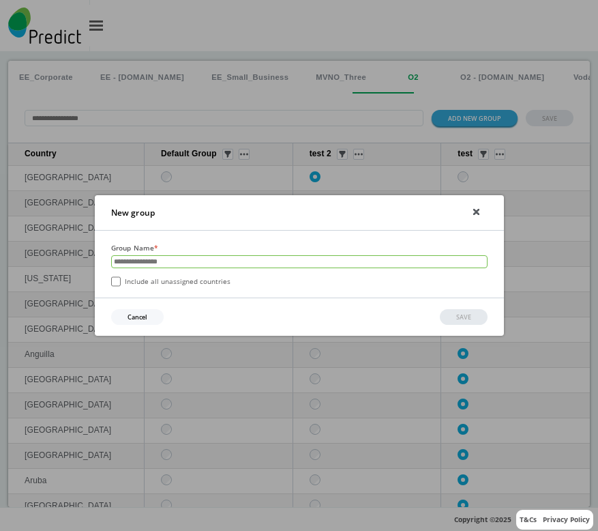
click at [179, 266] on input "text" at bounding box center [299, 261] width 377 height 13
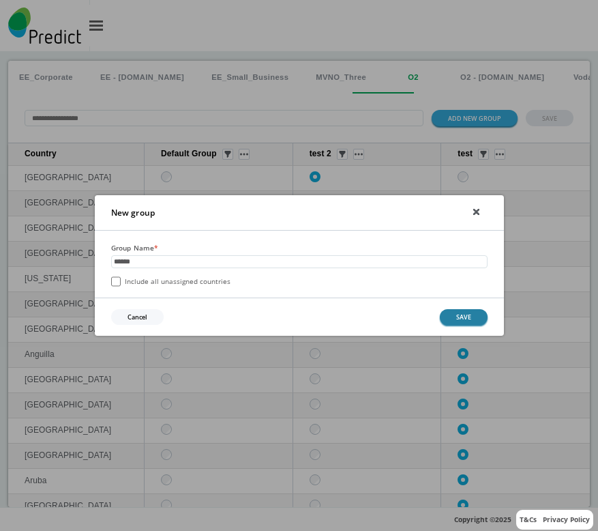
type input "******"
click at [480, 313] on button "SAVE" at bounding box center [464, 317] width 48 height 16
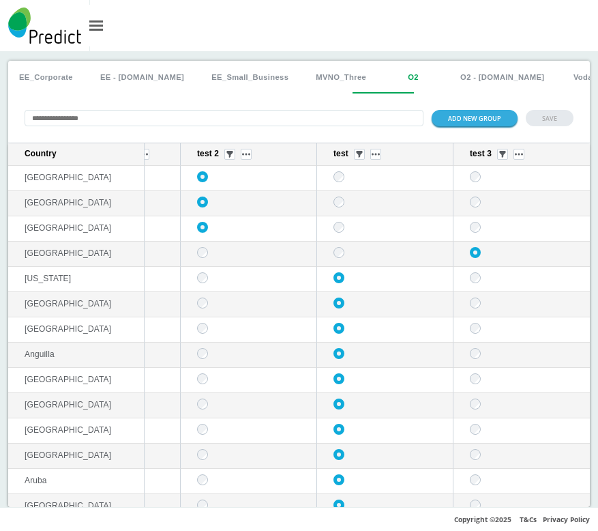
scroll to position [0, 121]
click at [241, 158] on button "sticky table" at bounding box center [246, 154] width 11 height 11
click at [234, 199] on button "Delete group" at bounding box center [226, 194] width 53 height 14
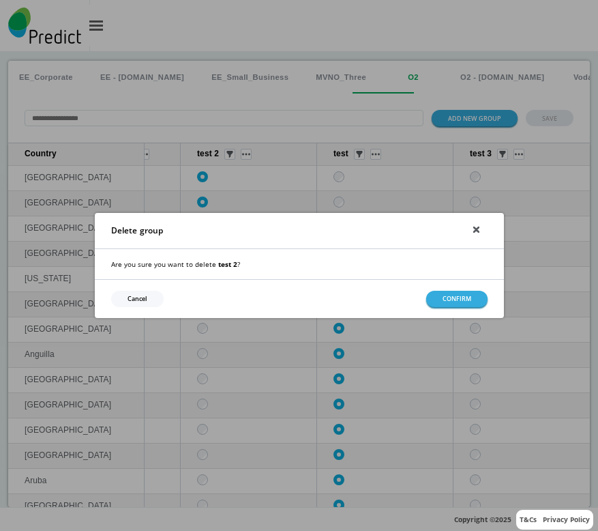
click at [474, 310] on div "Cancel CONFIRM" at bounding box center [299, 298] width 409 height 38
click at [463, 304] on button "CONFIRM" at bounding box center [456, 299] width 61 height 16
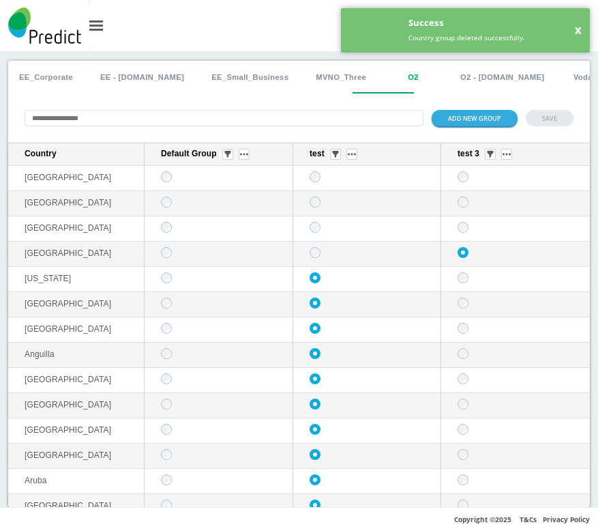
scroll to position [0, 0]
click at [351, 154] on div "test" at bounding box center [370, 154] width 121 height 11
click at [349, 154] on button "sticky table" at bounding box center [352, 154] width 11 height 11
click at [350, 192] on button "Delete group" at bounding box center [345, 194] width 53 height 14
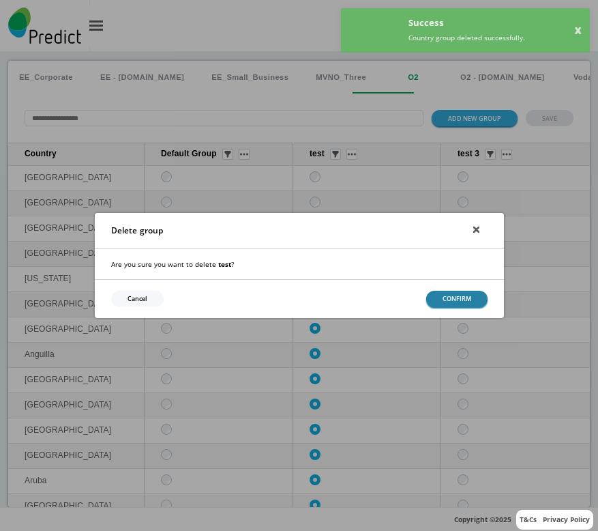
click at [464, 303] on button "CONFIRM" at bounding box center [456, 299] width 61 height 16
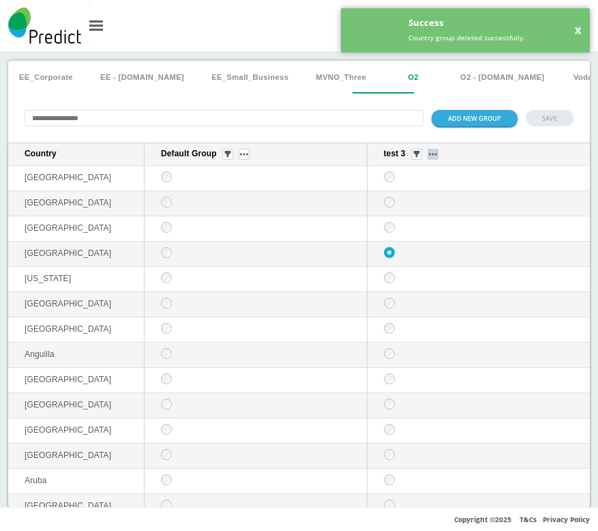
click at [429, 155] on img "sticky table" at bounding box center [433, 154] width 8 height 3
click at [424, 195] on button "Delete group" at bounding box center [423, 194] width 53 height 14
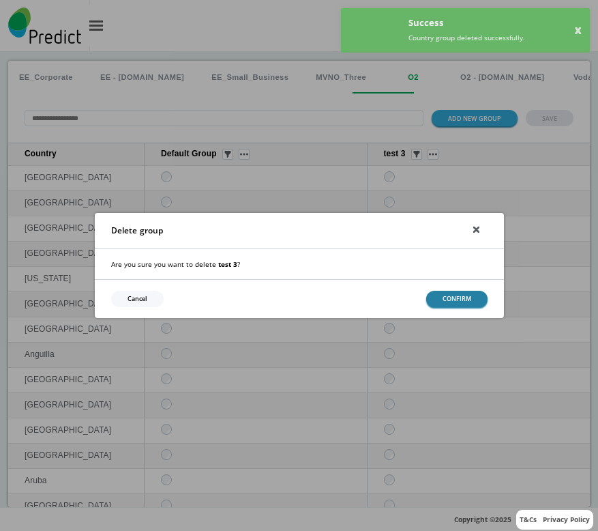
click at [436, 294] on button "CONFIRM" at bounding box center [456, 299] width 61 height 16
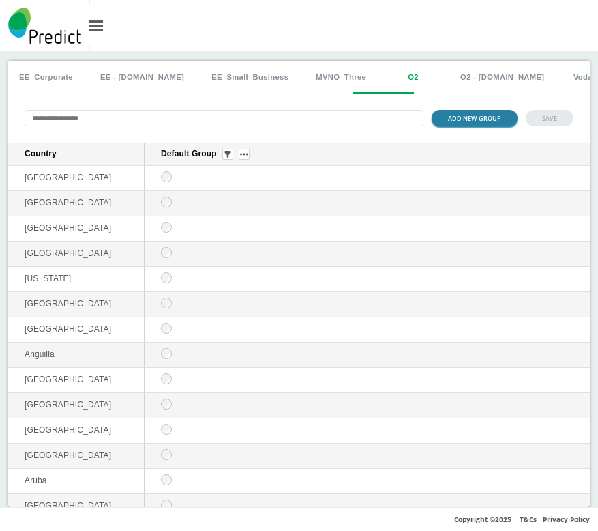
click at [471, 122] on button "ADD NEW GROUP" at bounding box center [475, 118] width 86 height 16
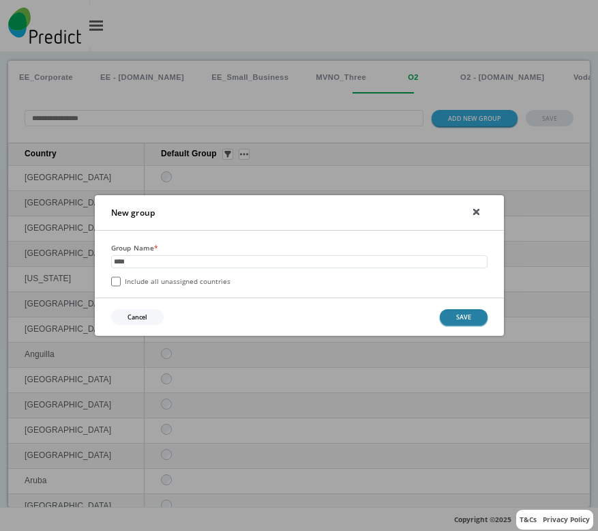
type input "****"
click at [448, 316] on button "SAVE" at bounding box center [464, 317] width 48 height 16
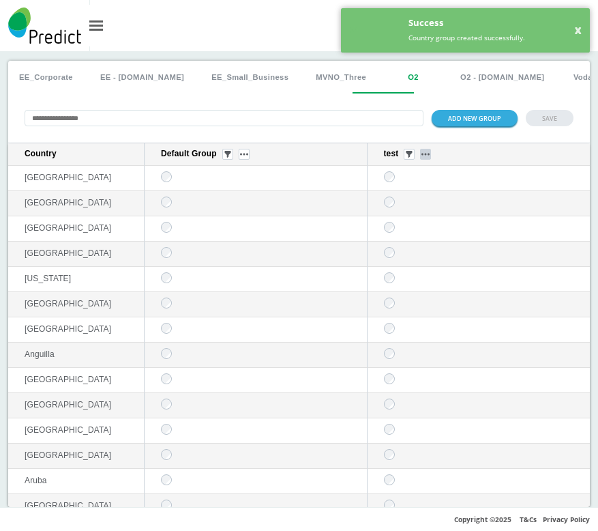
click at [420, 159] on button "sticky table" at bounding box center [425, 154] width 11 height 11
click at [409, 175] on button "Edit group" at bounding box center [416, 175] width 53 height 14
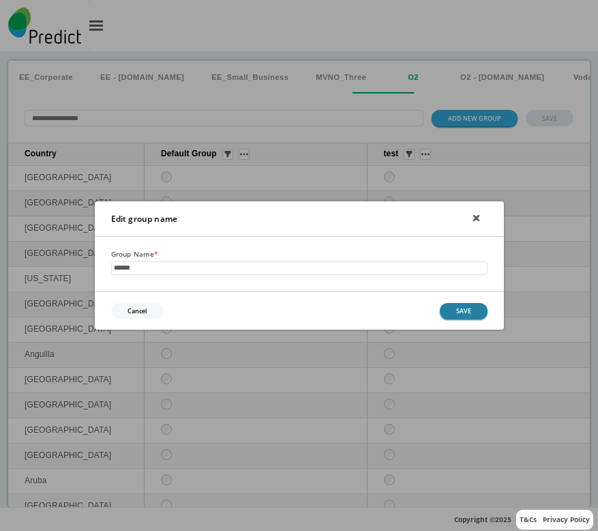
type input "******"
click at [469, 316] on button "SAVE" at bounding box center [464, 311] width 48 height 16
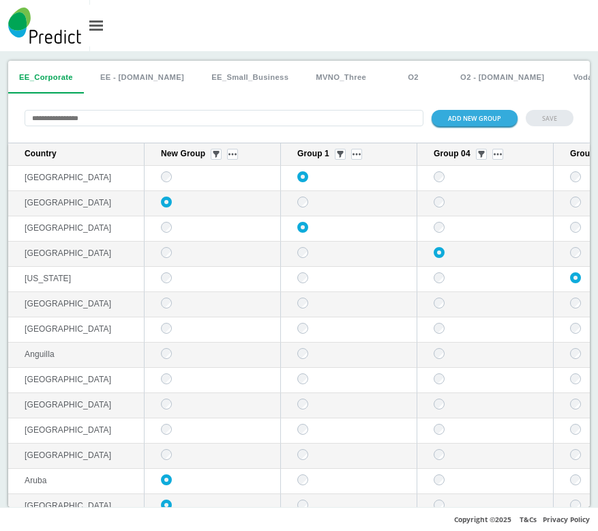
click at [377, 59] on div "EE_Corporate EE - Plan.com EE_Small_Business MVNO_Three O2 O2 - Plan.com Vodafo…" at bounding box center [299, 279] width 598 height 456
click at [383, 81] on button "O2" at bounding box center [413, 77] width 61 height 33
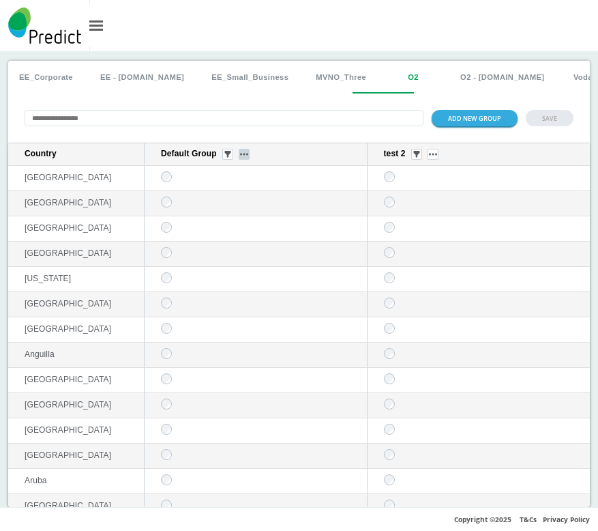
click at [244, 152] on button "sticky table" at bounding box center [244, 154] width 11 height 11
click at [239, 195] on button "Delete group" at bounding box center [244, 194] width 53 height 14
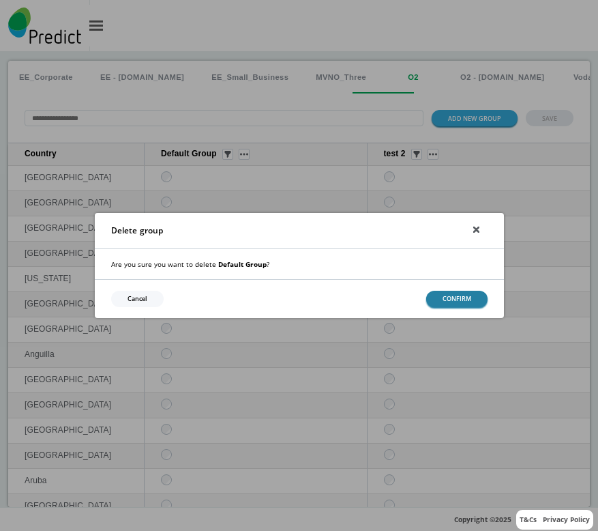
click at [455, 301] on button "CONFIRM" at bounding box center [456, 299] width 61 height 16
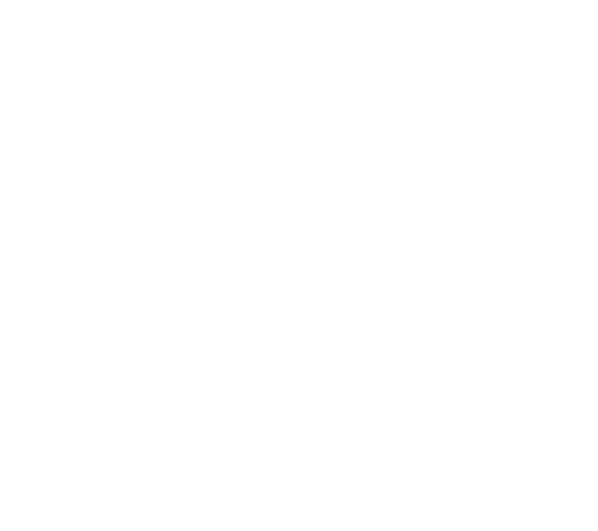
click at [383, 5] on html at bounding box center [299, 2] width 598 height 5
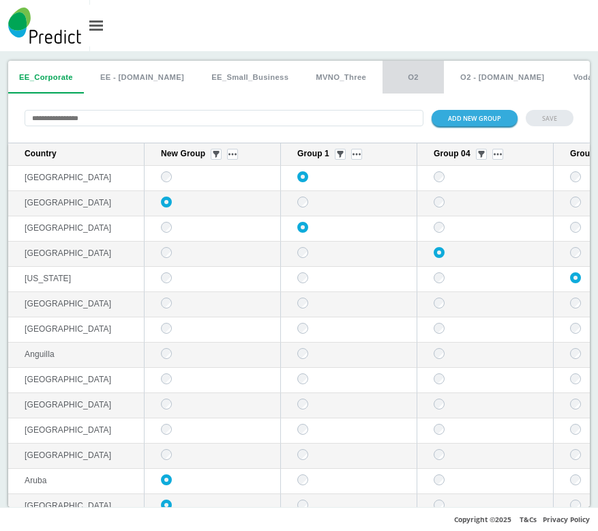
click at [383, 80] on button "O2" at bounding box center [413, 77] width 61 height 33
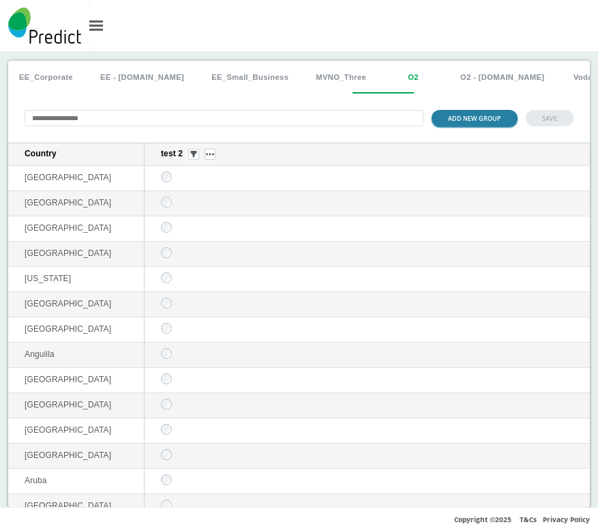
click at [447, 120] on button "ADD NEW GROUP" at bounding box center [475, 118] width 86 height 16
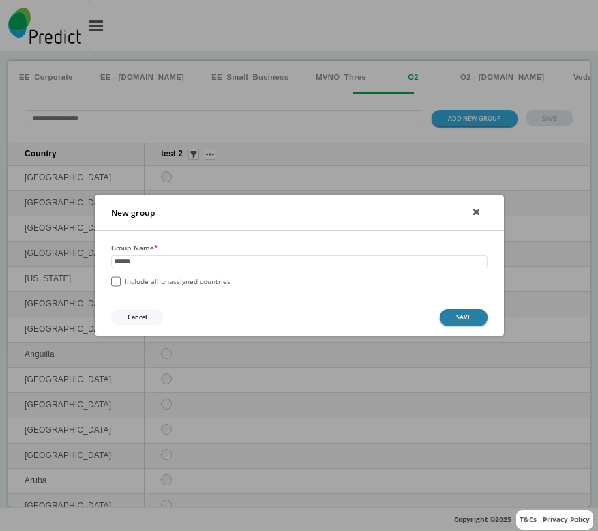
type input "******"
click at [469, 317] on button "SAVE" at bounding box center [464, 317] width 48 height 16
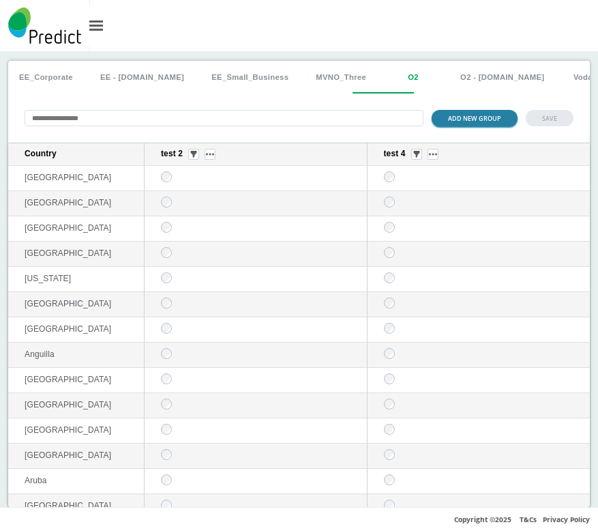
click at [477, 122] on button "ADD NEW GROUP" at bounding box center [475, 118] width 86 height 16
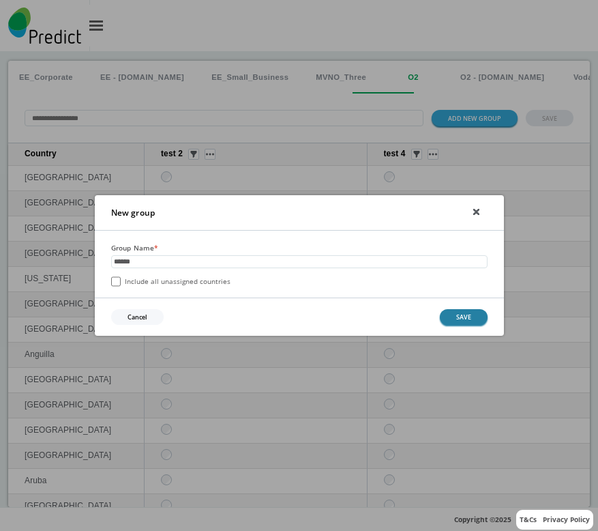
type input "******"
click at [458, 323] on button "SAVE" at bounding box center [464, 317] width 48 height 16
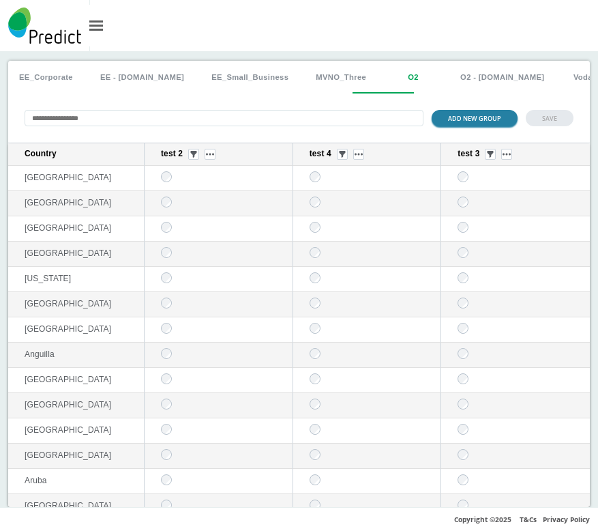
click at [437, 114] on button "ADD NEW GROUP" at bounding box center [475, 118] width 86 height 16
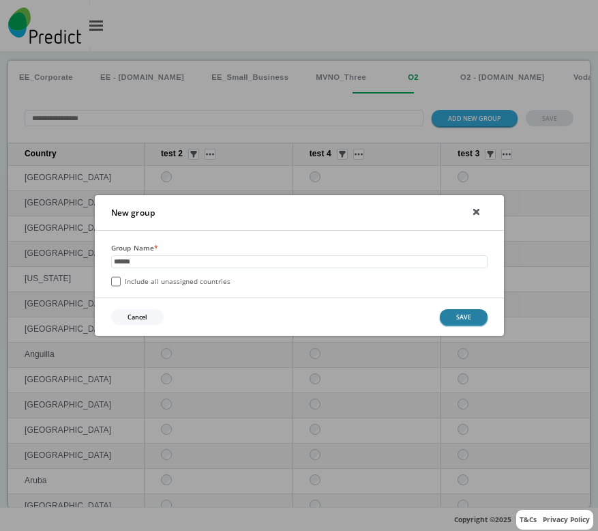
type input "******"
click at [471, 318] on button "SAVE" at bounding box center [464, 317] width 48 height 16
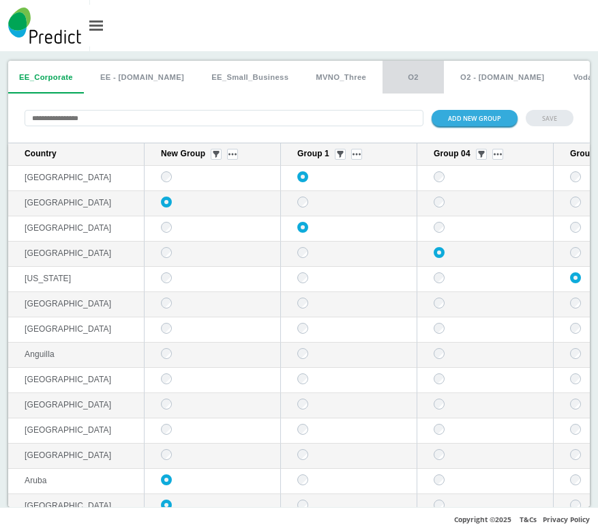
click at [383, 80] on button "O2" at bounding box center [413, 77] width 61 height 33
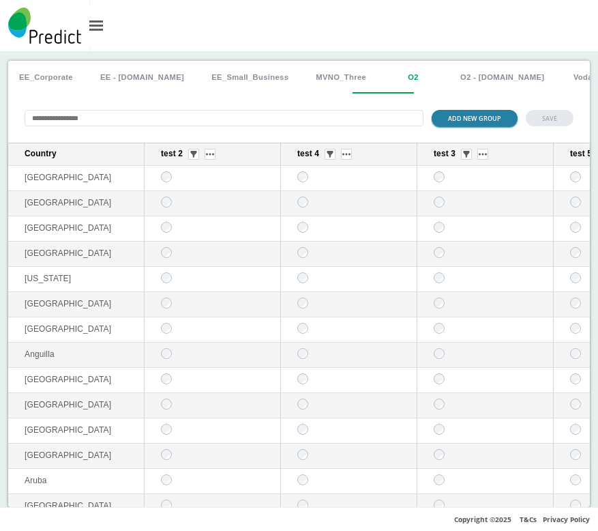
click at [465, 126] on button "ADD NEW GROUP" at bounding box center [475, 118] width 86 height 16
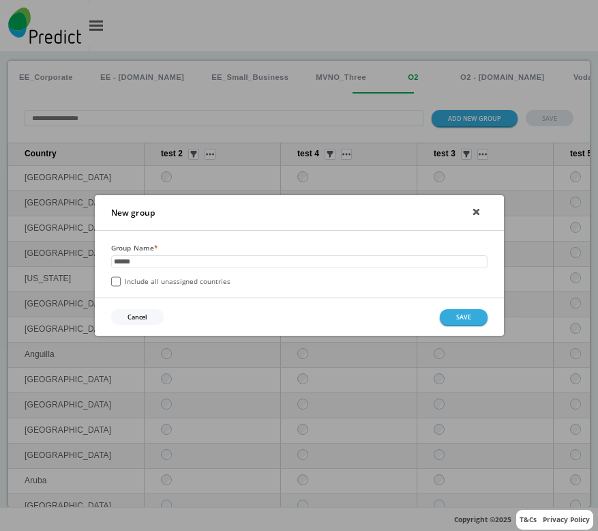
type input "******"
click at [460, 314] on button "SAVE" at bounding box center [464, 317] width 48 height 16
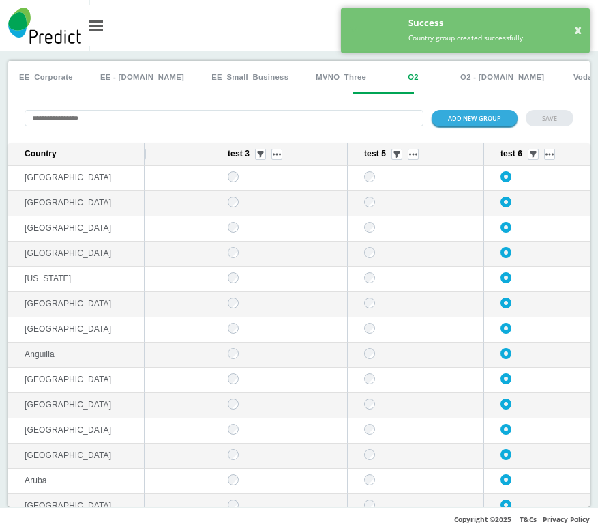
scroll to position [0, 257]
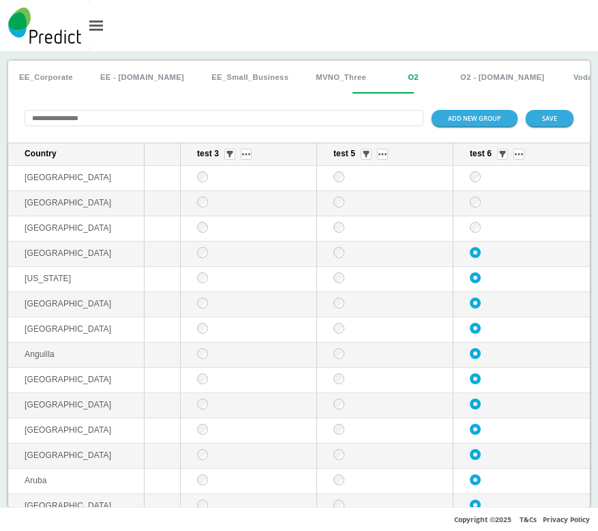
click at [545, 106] on div "ADD NEW GROUP SAVE" at bounding box center [299, 117] width 582 height 49
click at [536, 117] on button "SAVE" at bounding box center [550, 118] width 48 height 16
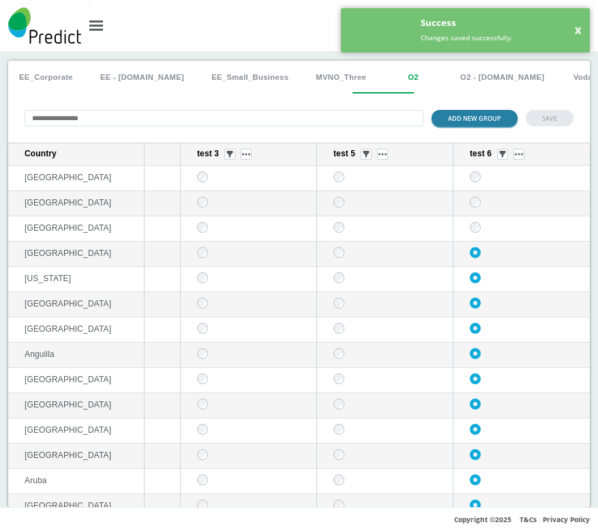
click at [473, 123] on button "ADD NEW GROUP" at bounding box center [475, 118] width 86 height 16
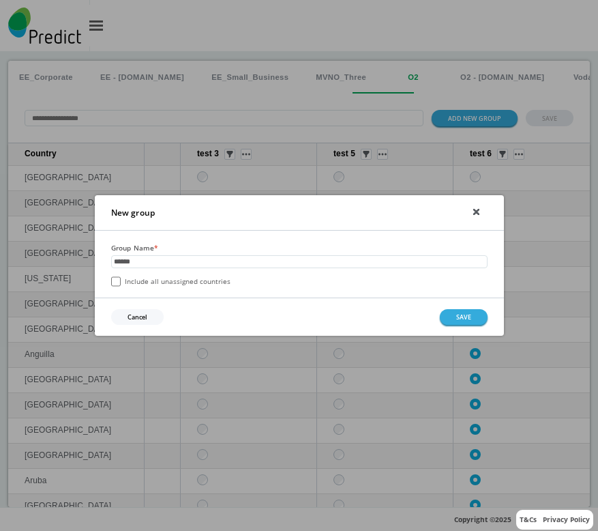
type input "******"
click at [213, 284] on label "Include all unassigned countries" at bounding box center [170, 281] width 119 height 10
click at [456, 317] on button "SAVE" at bounding box center [464, 317] width 48 height 16
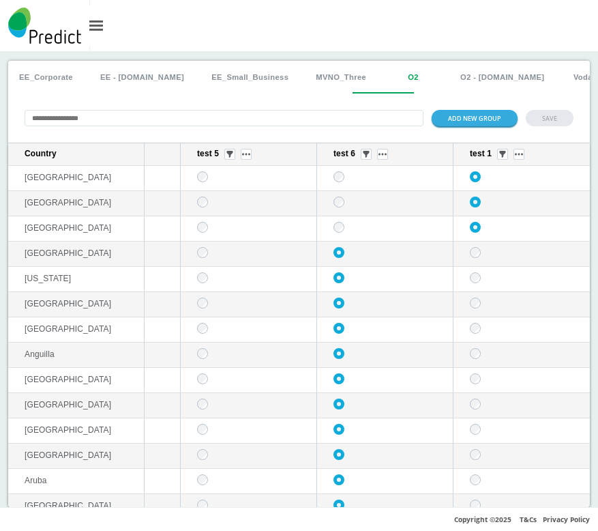
scroll to position [0, 0]
